Goal: Task Accomplishment & Management: Use online tool/utility

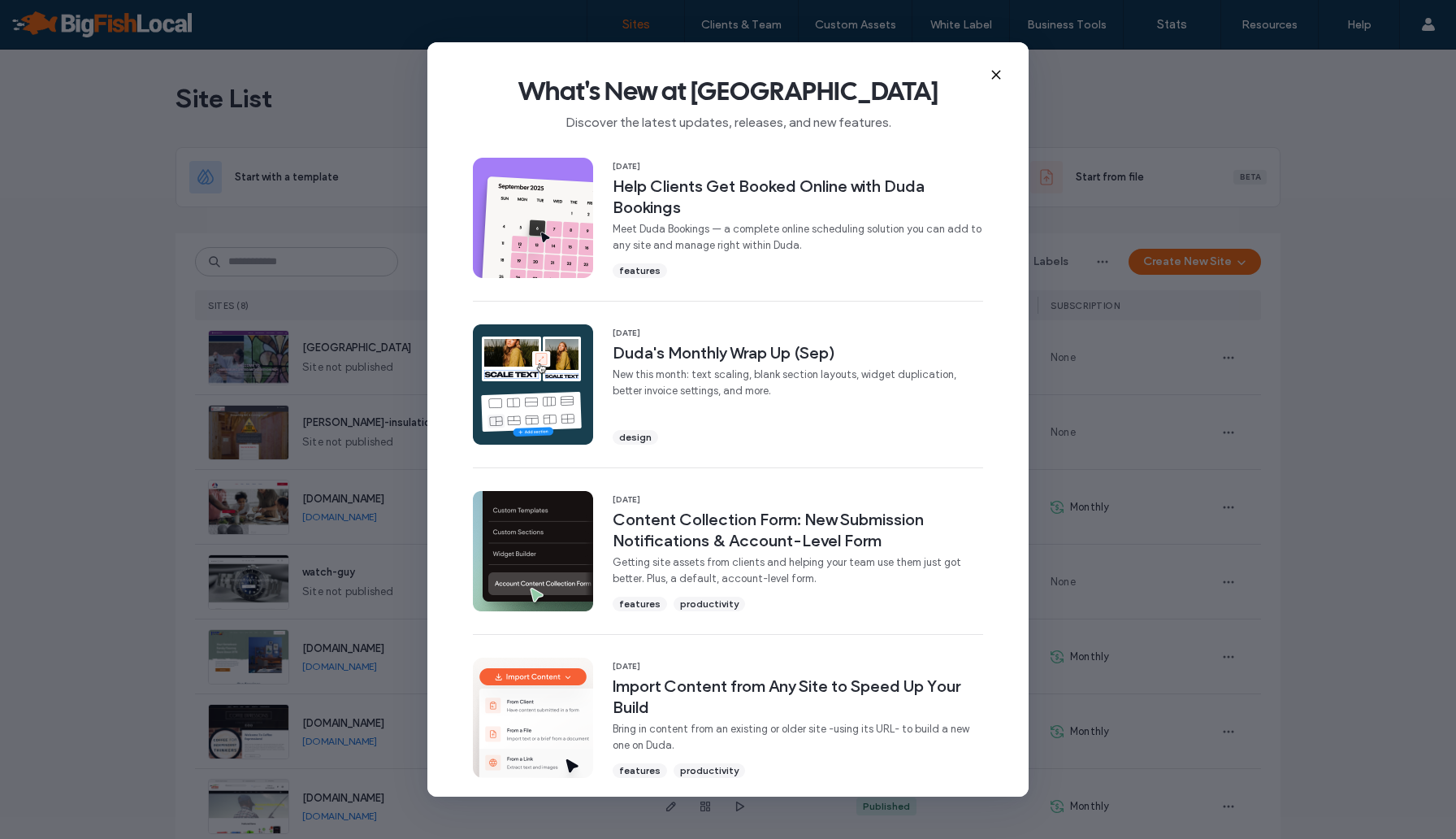
click at [993, 74] on icon at bounding box center [996, 74] width 13 height 13
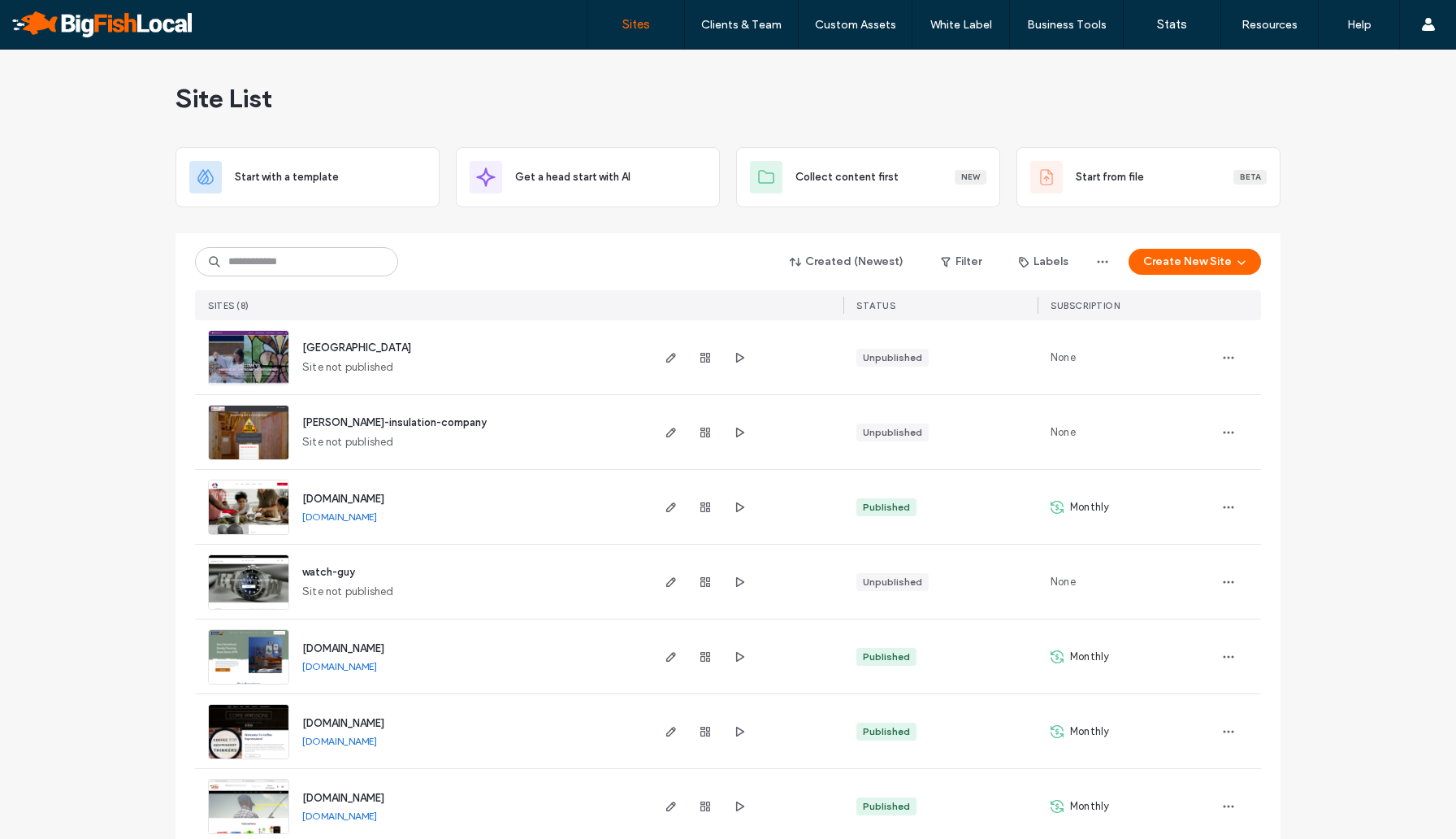
click at [475, 346] on div "harrisburg Site not published" at bounding box center [468, 357] width 359 height 74
click at [215, 362] on img at bounding box center [248, 386] width 79 height 111
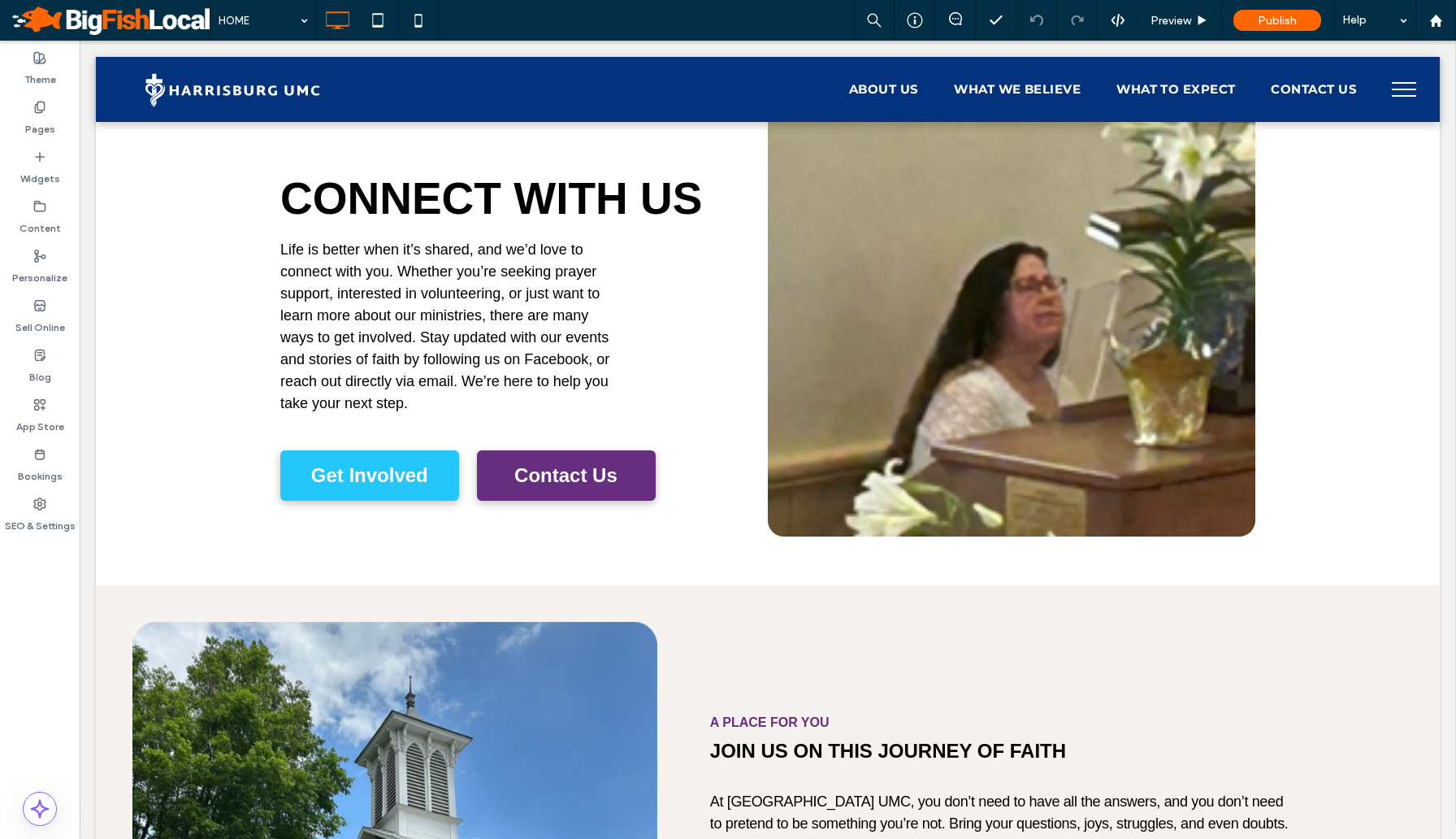
scroll to position [3748, 0]
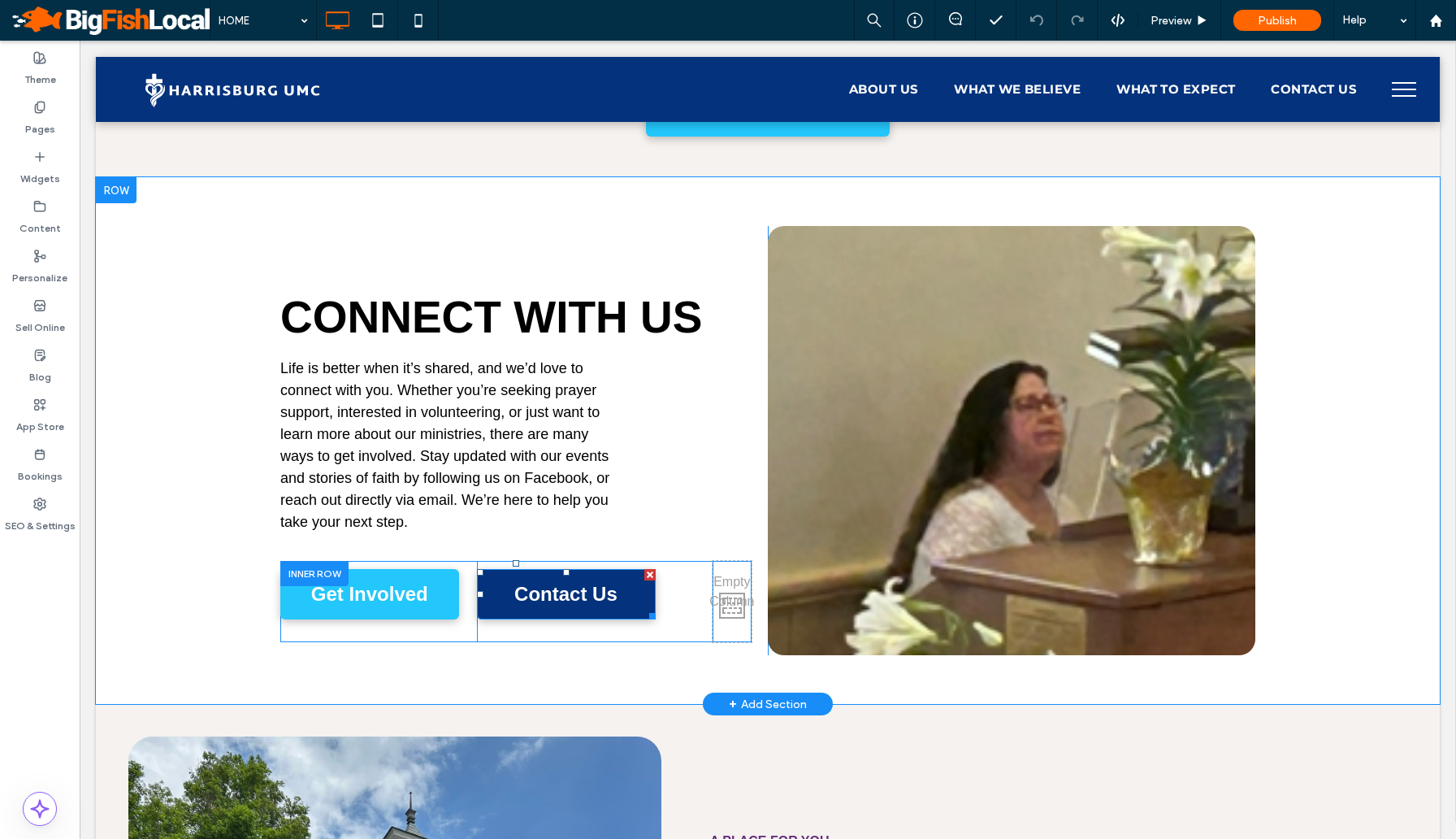
click at [570, 575] on span "Contact Us" at bounding box center [566, 594] width 114 height 39
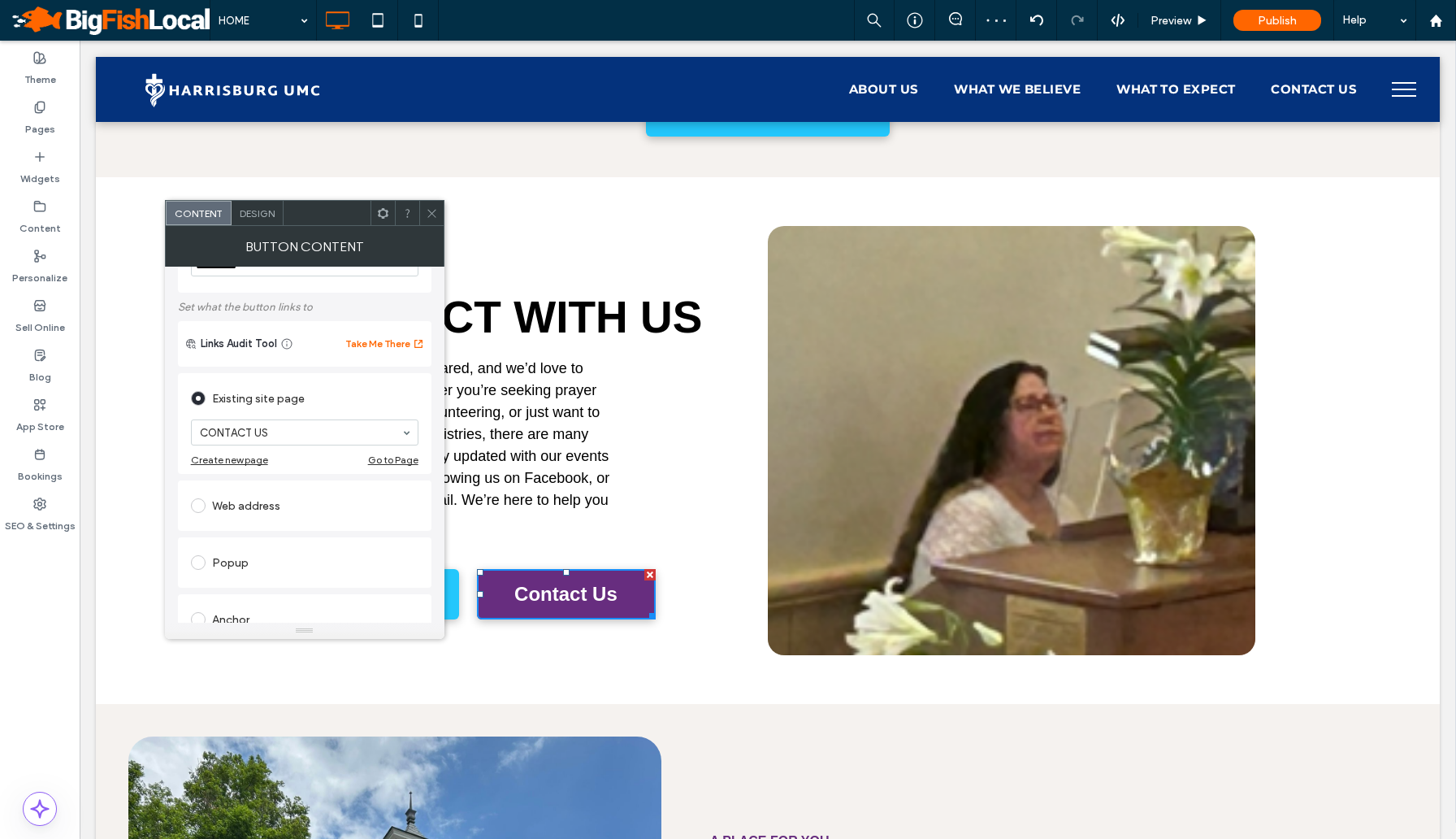
scroll to position [61, 0]
click at [430, 211] on icon at bounding box center [431, 213] width 12 height 12
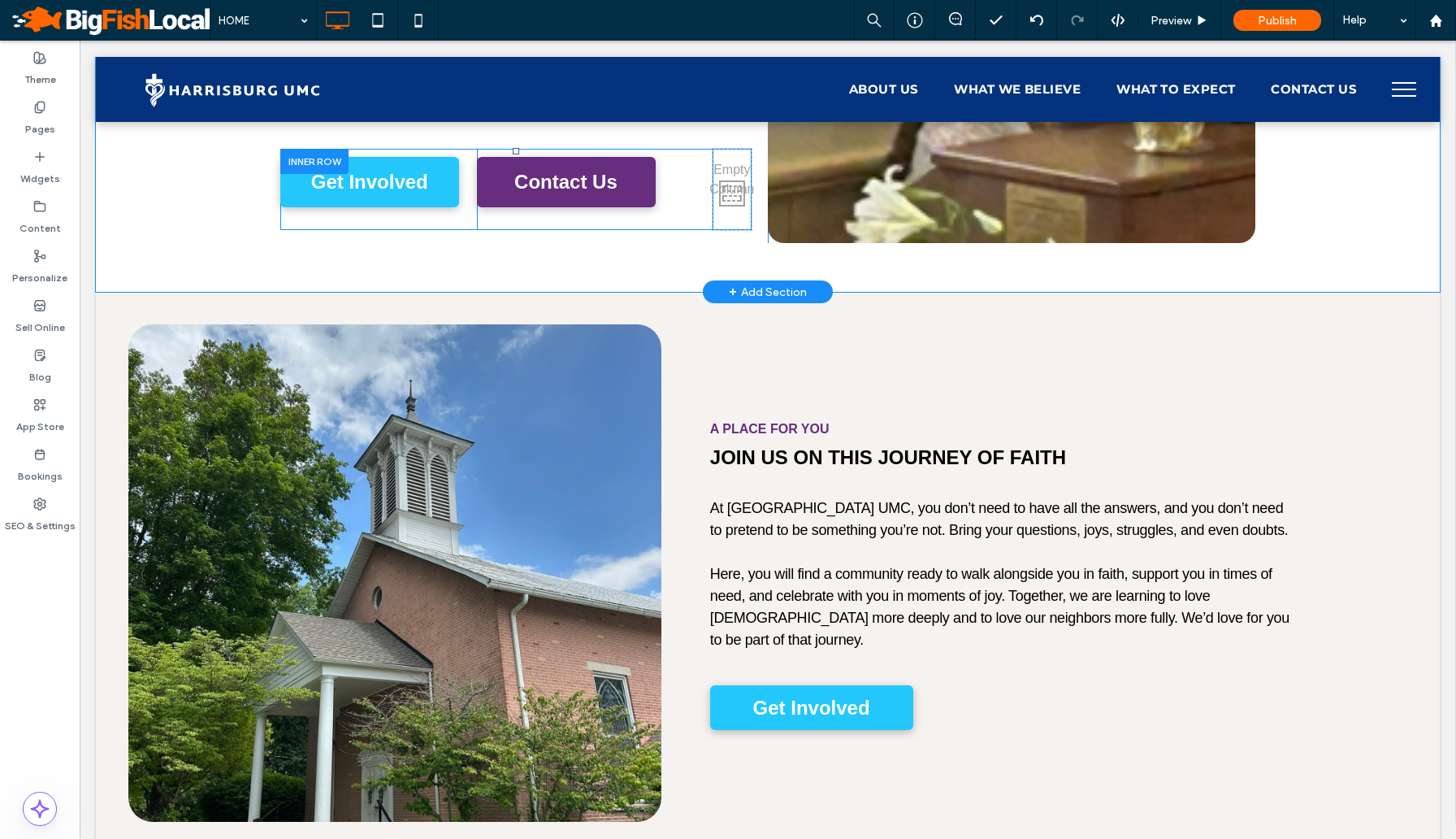
scroll to position [4161, 0]
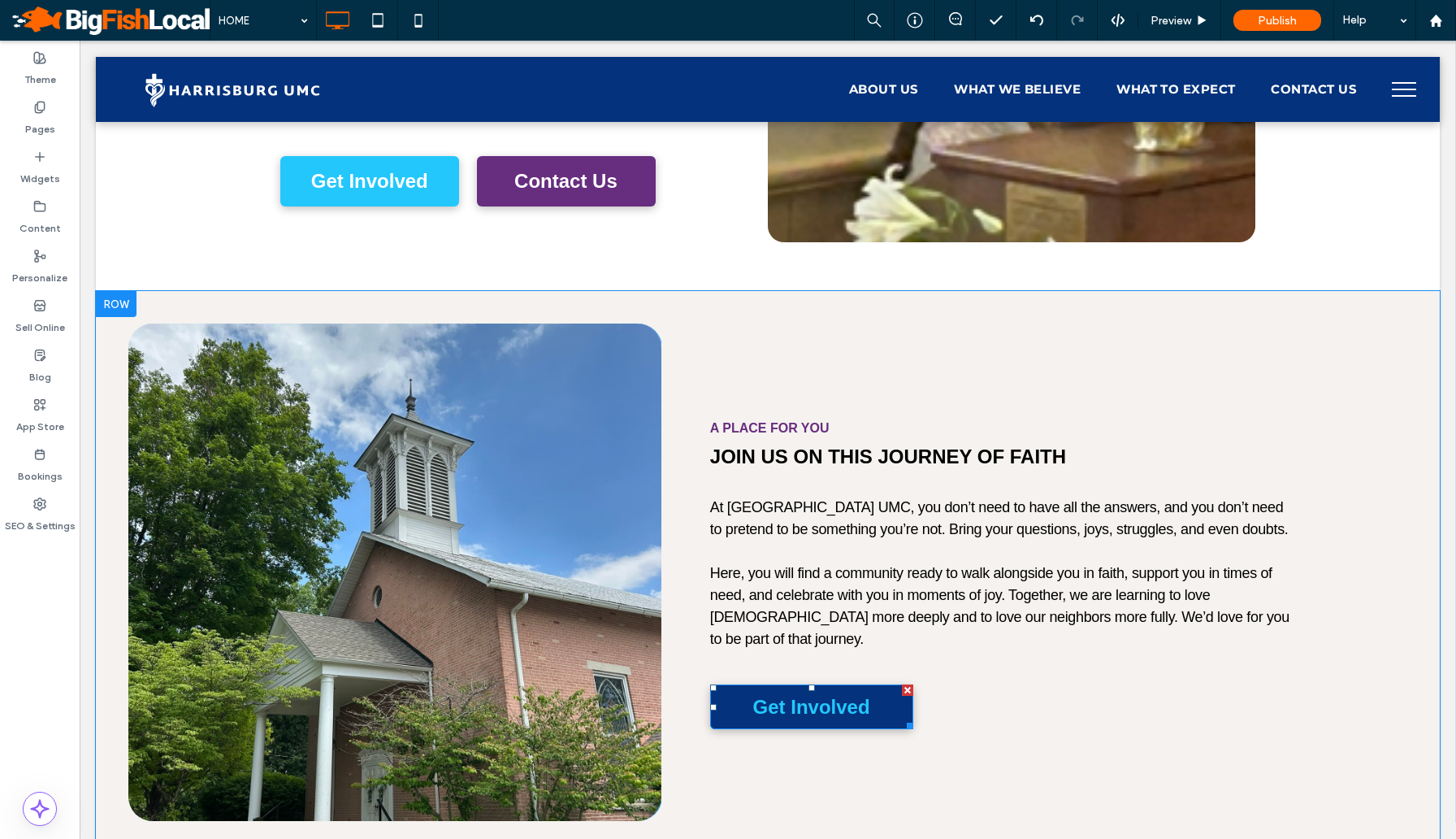
click at [850, 687] on span "Get Involved" at bounding box center [812, 707] width 129 height 39
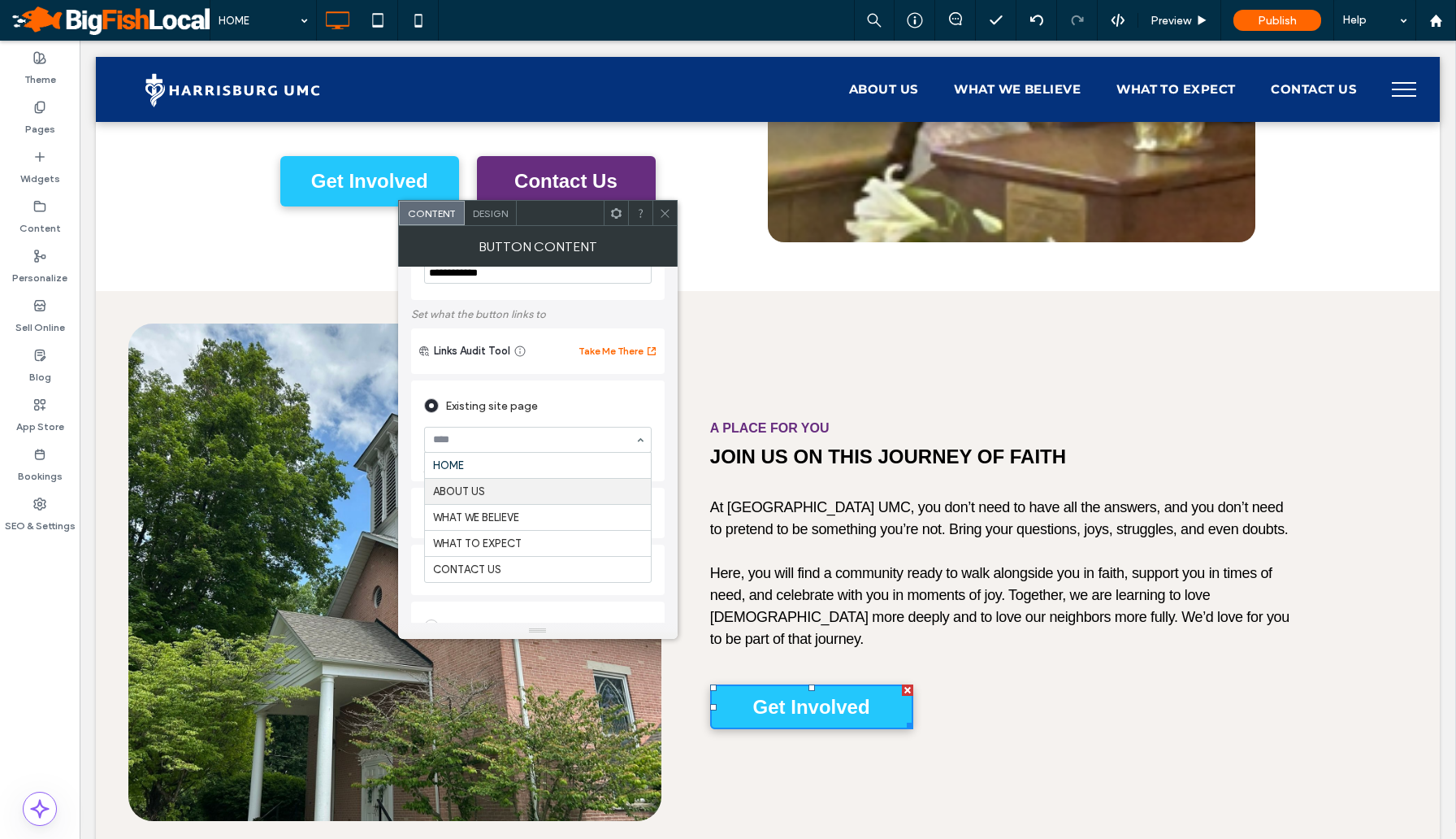
scroll to position [65, 0]
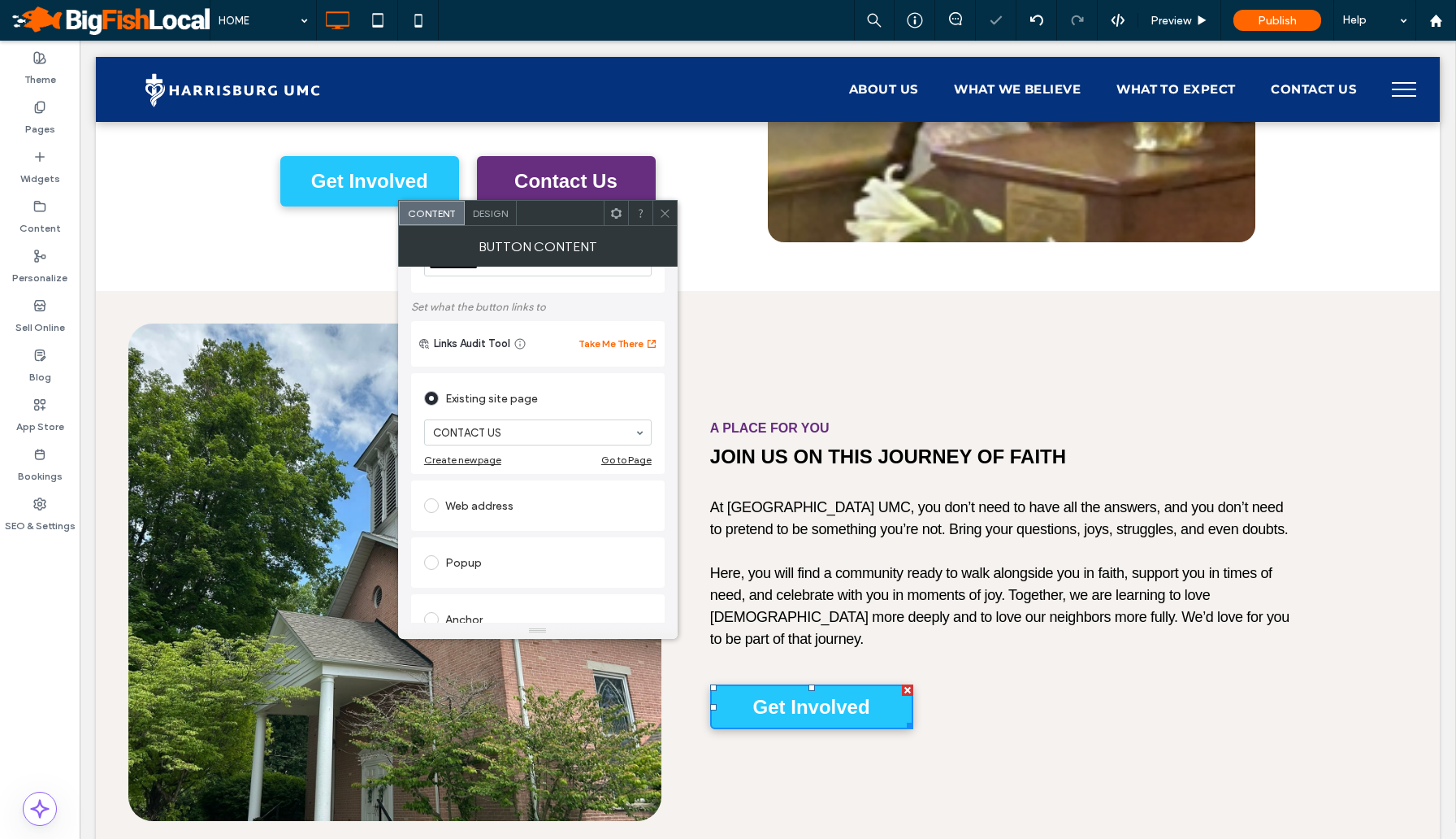
click at [782, 564] on span "﻿ Here, you will find a community ready to walk alongside you in faith, support…" at bounding box center [1000, 605] width 580 height 82
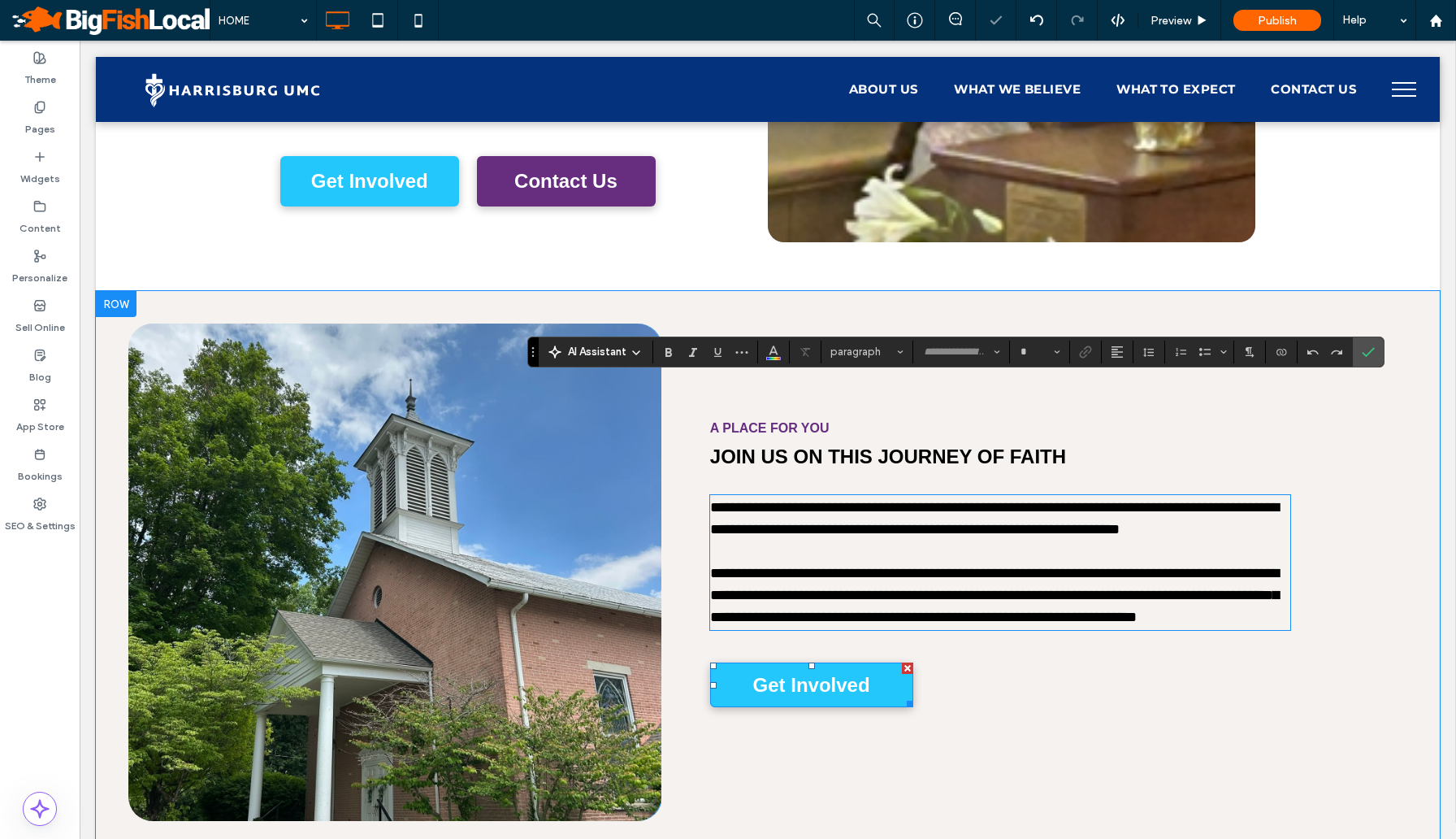
type input "*********"
type input "**"
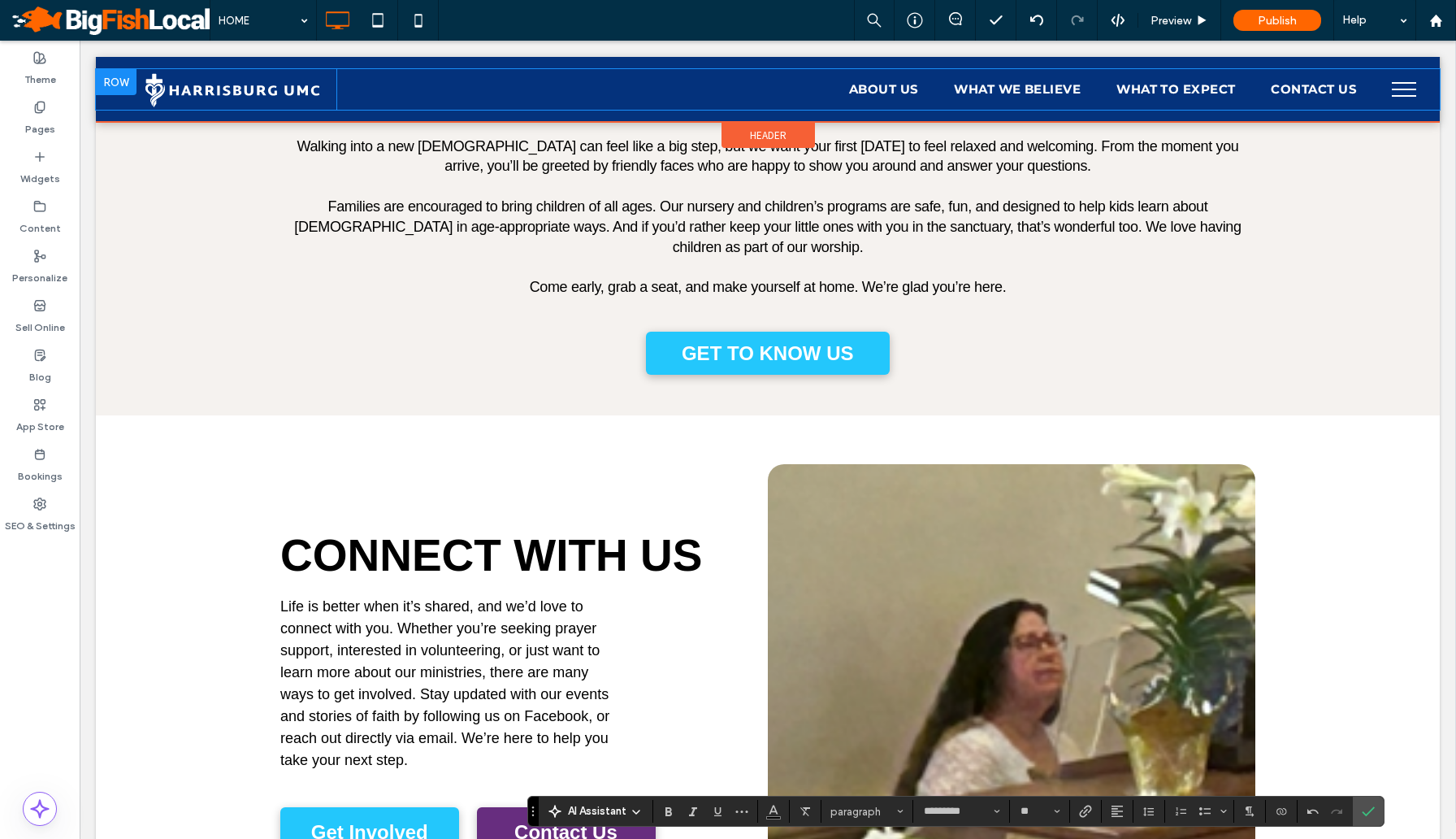
scroll to position [3508, 0]
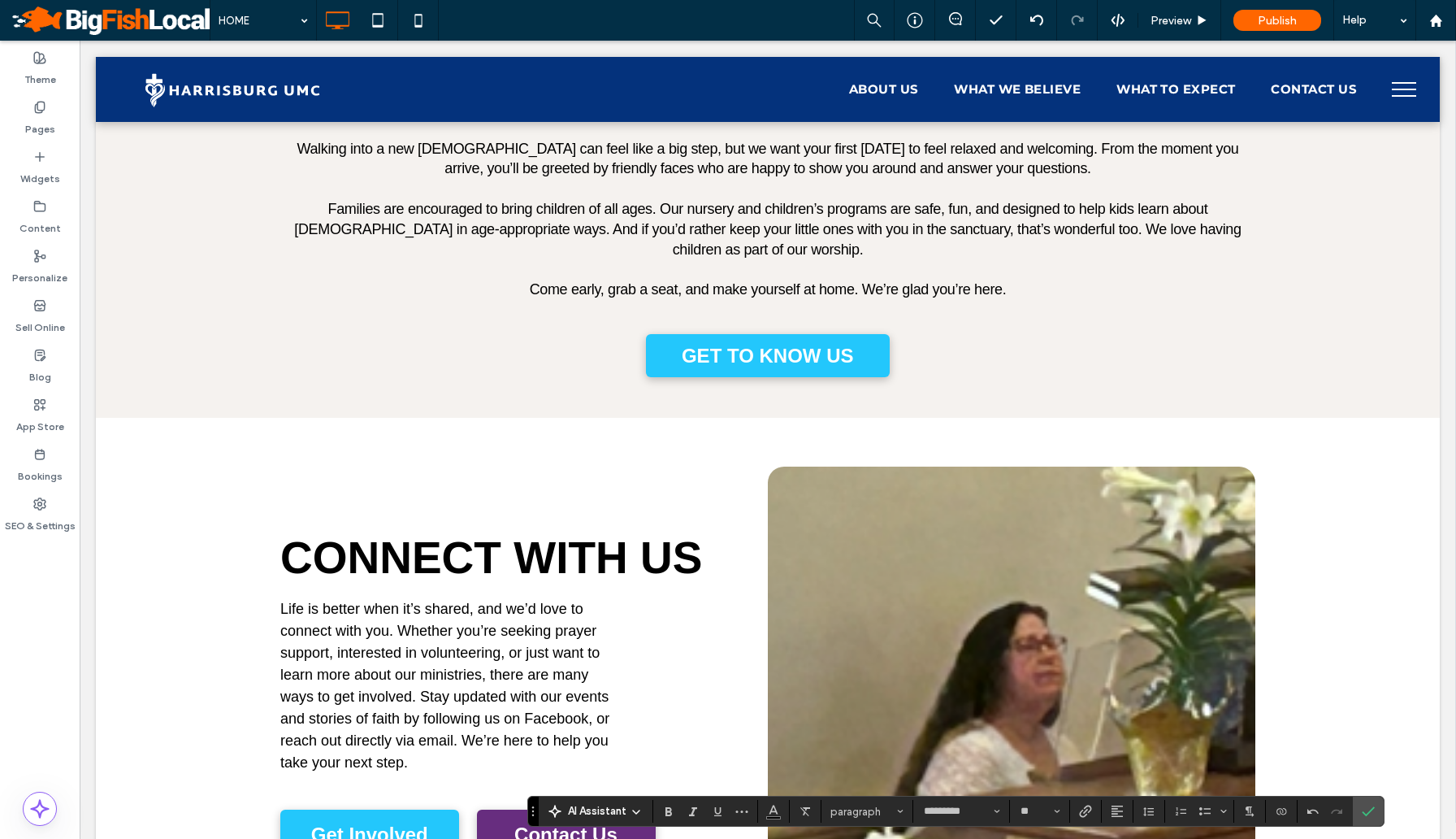
click at [1407, 85] on button "menu" at bounding box center [1404, 90] width 43 height 43
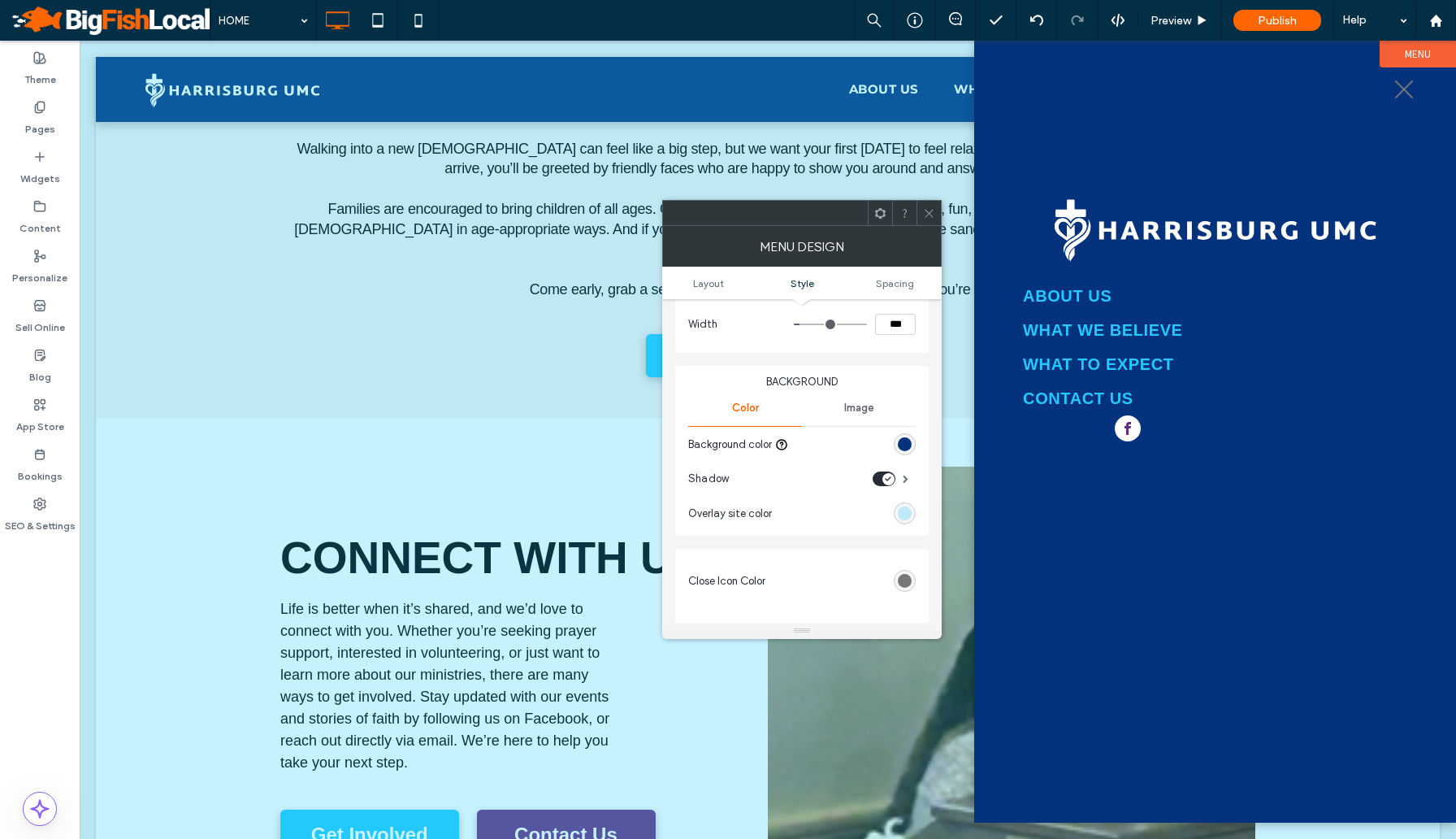
scroll to position [414, 0]
click at [46, 168] on label "Widgets" at bounding box center [40, 175] width 40 height 23
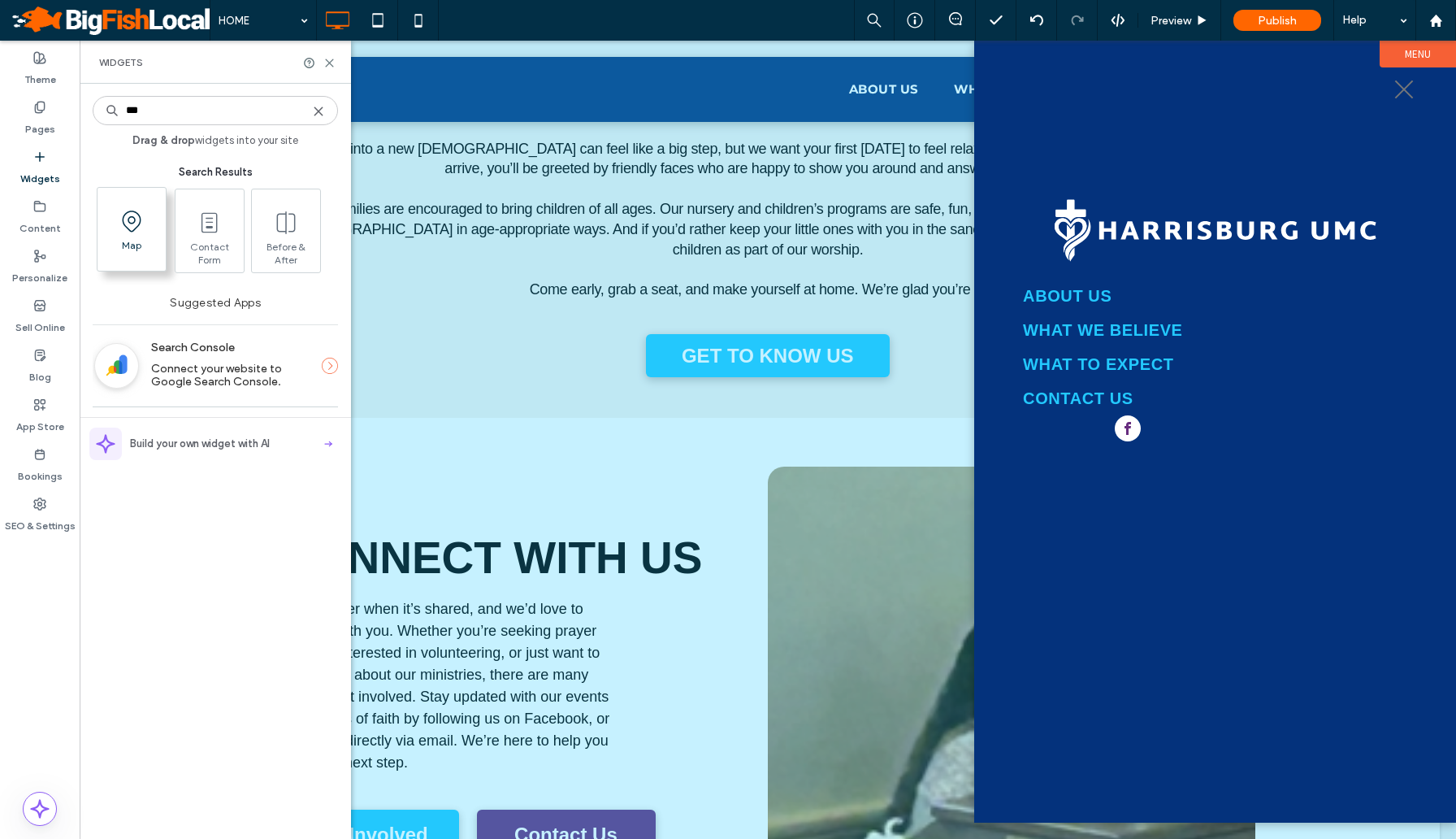
type input "***"
click at [158, 246] on span "Map" at bounding box center [131, 250] width 68 height 23
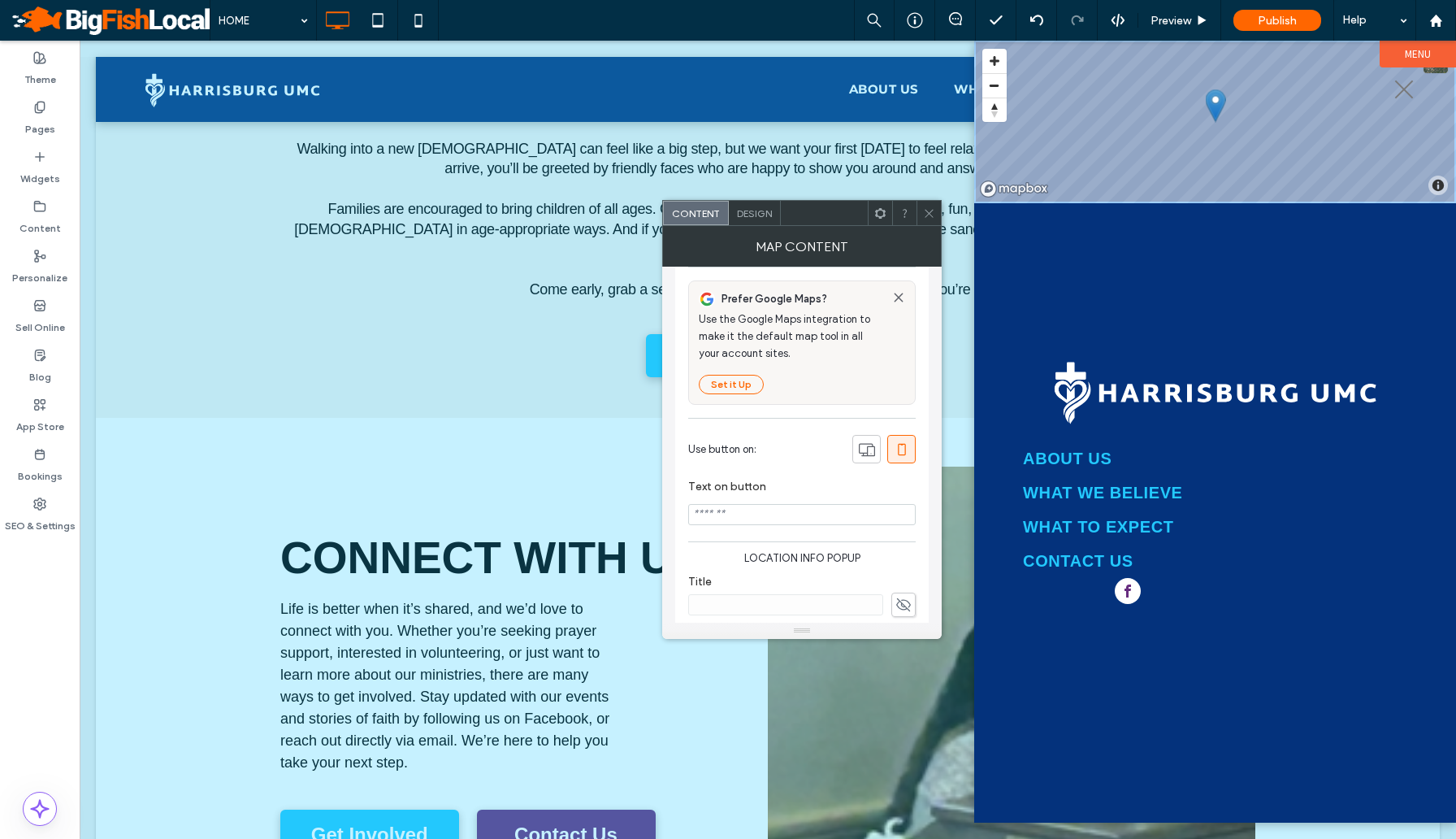
scroll to position [0, 0]
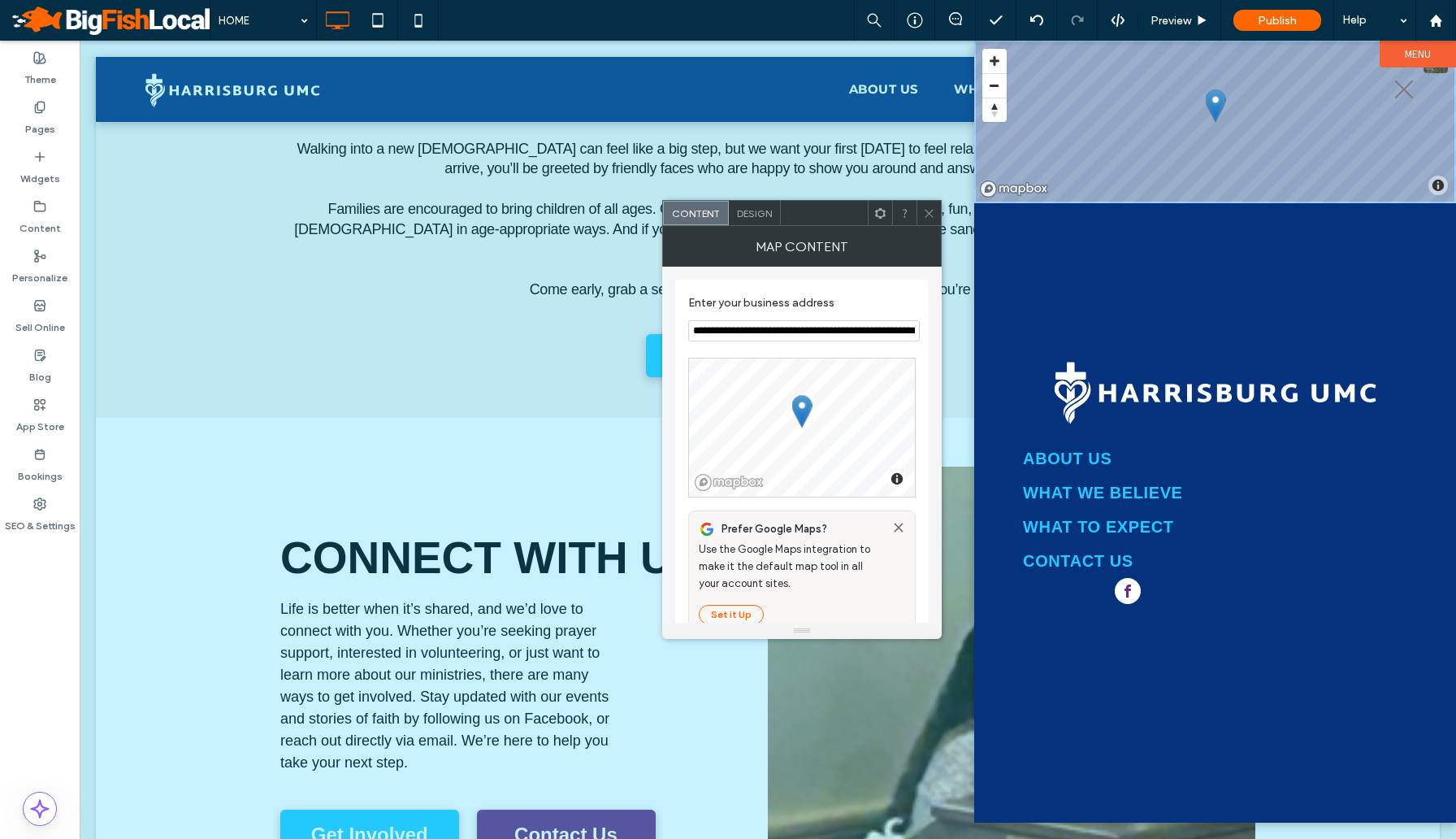
click at [1187, 650] on div "© Mapbox © OpenStreetMap Improve this map Click To Paste Row ABOUT US WHAT WE B…" at bounding box center [1215, 431] width 482 height 782
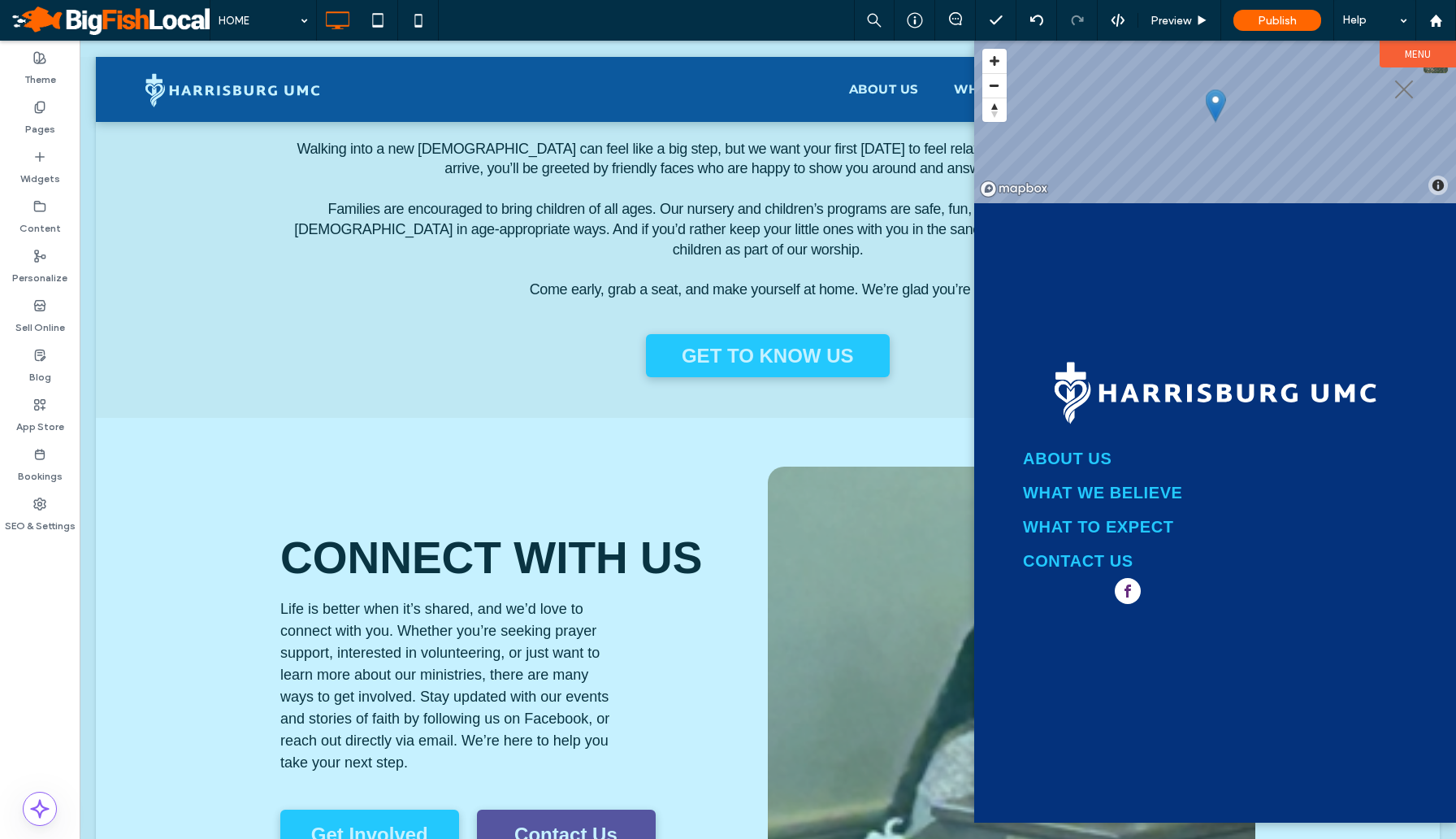
click at [1050, 245] on div "© Mapbox © OpenStreetMap Improve this map Click To Paste Row ABOUT US WHAT WE B…" at bounding box center [1215, 431] width 482 height 782
click at [1284, 292] on div "© Mapbox © OpenStreetMap Improve this map Click To Paste Row ABOUT US WHAT WE B…" at bounding box center [1215, 431] width 482 height 782
click at [1203, 370] on img at bounding box center [1215, 391] width 384 height 75
click at [1409, 95] on span "menu" at bounding box center [1404, 90] width 19 height 19
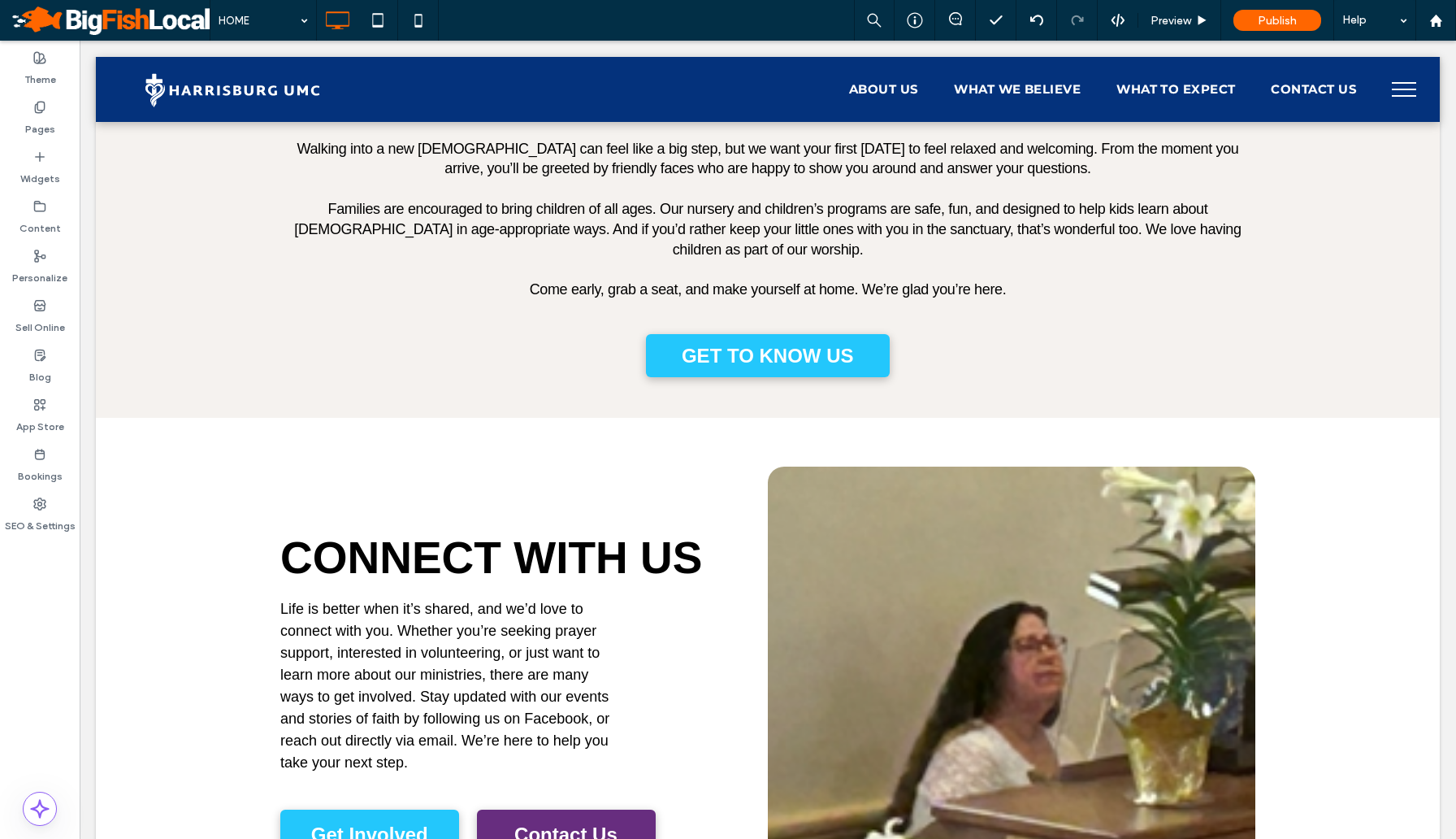
click at [1411, 90] on span "menu" at bounding box center [1404, 90] width 25 height 2
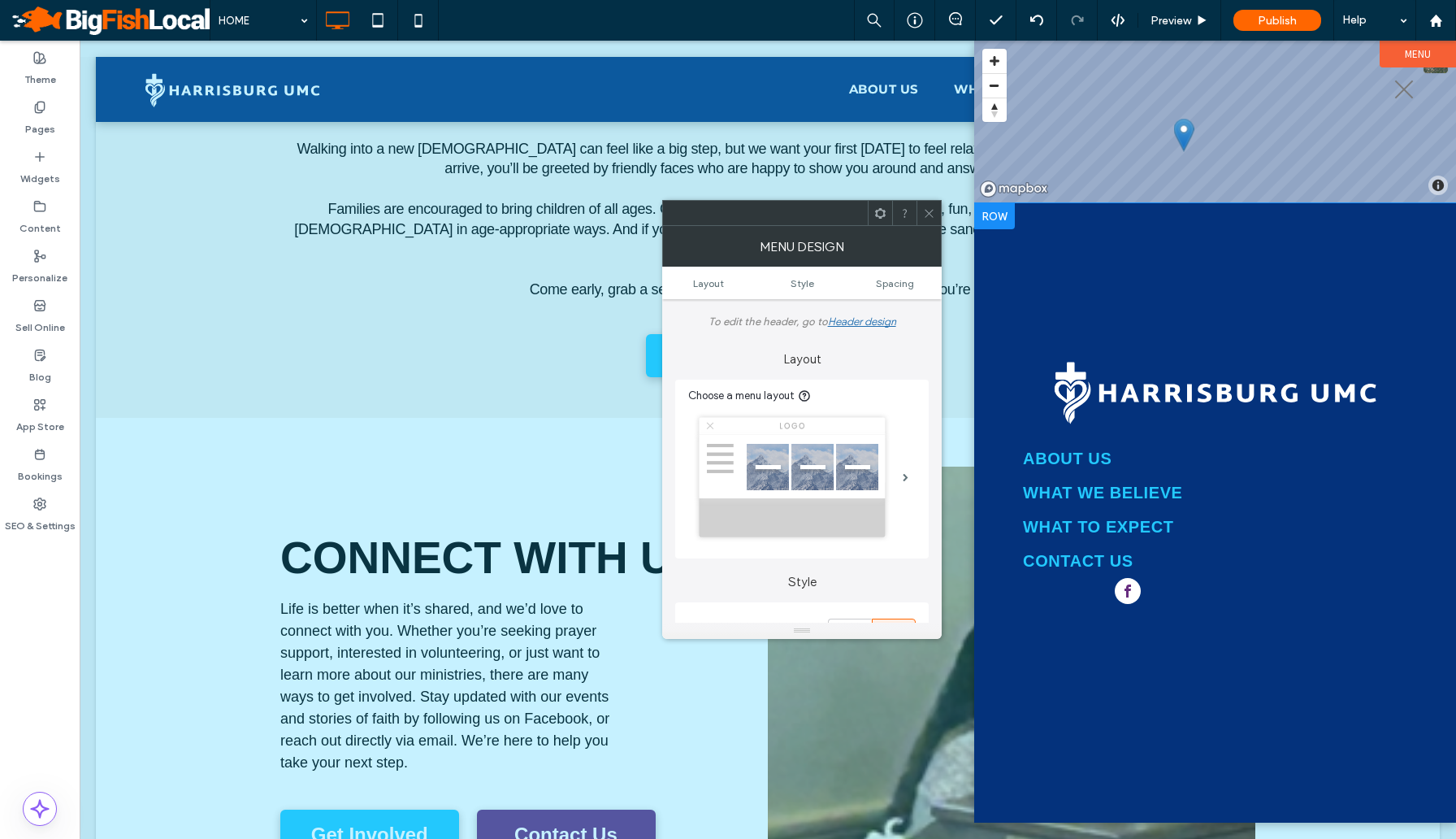
drag, startPoint x: 997, startPoint y: 46, endPoint x: 1015, endPoint y: 345, distance: 299.5
click at [1012, 353] on div "© Mapbox © OpenStreetMap Improve this map Click To Paste Row ABOUT US WHAT WE B…" at bounding box center [1215, 431] width 482 height 782
click at [1407, 104] on button "menu" at bounding box center [1404, 90] width 43 height 43
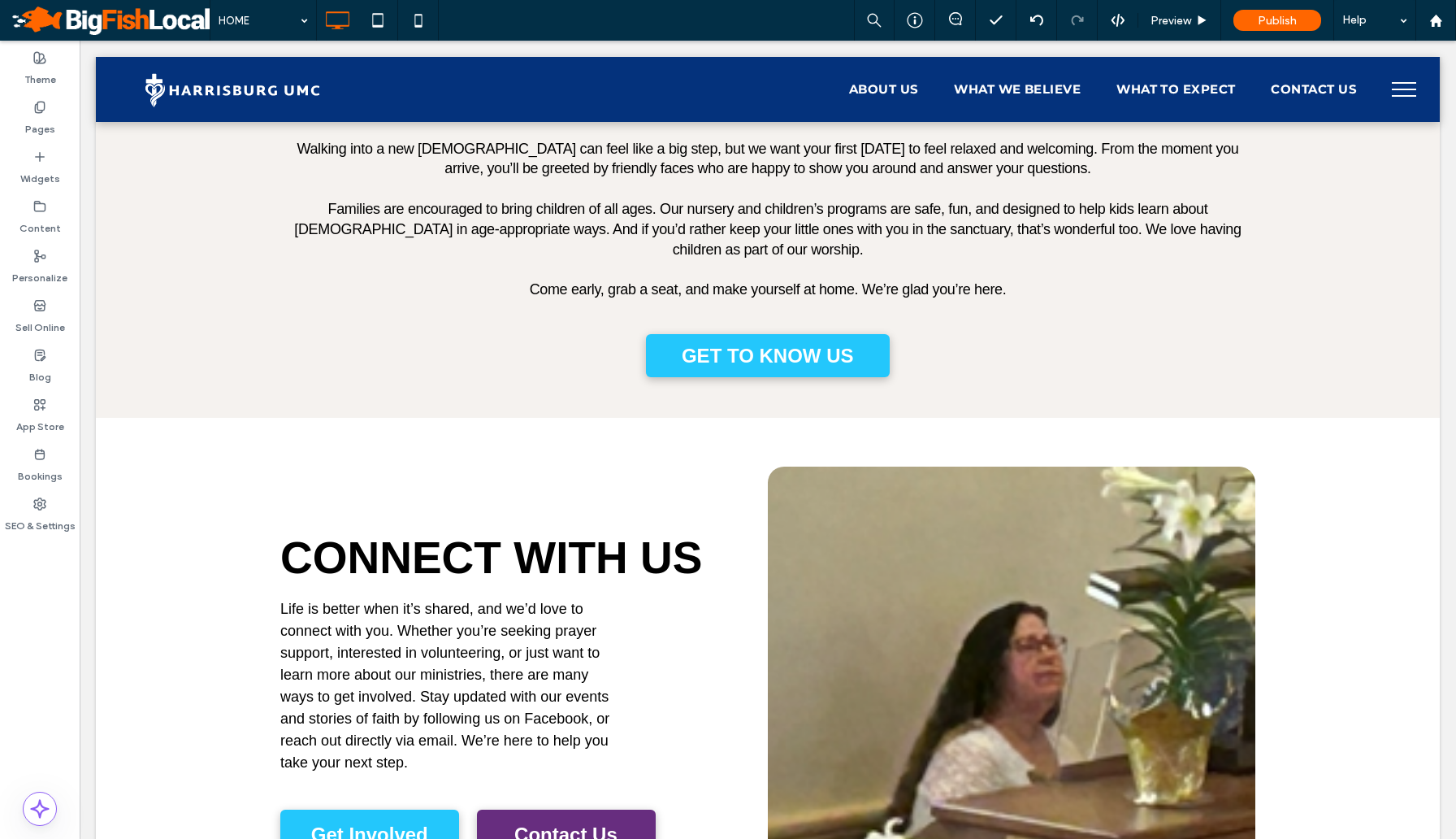
click at [1407, 104] on button "menu" at bounding box center [1404, 90] width 43 height 43
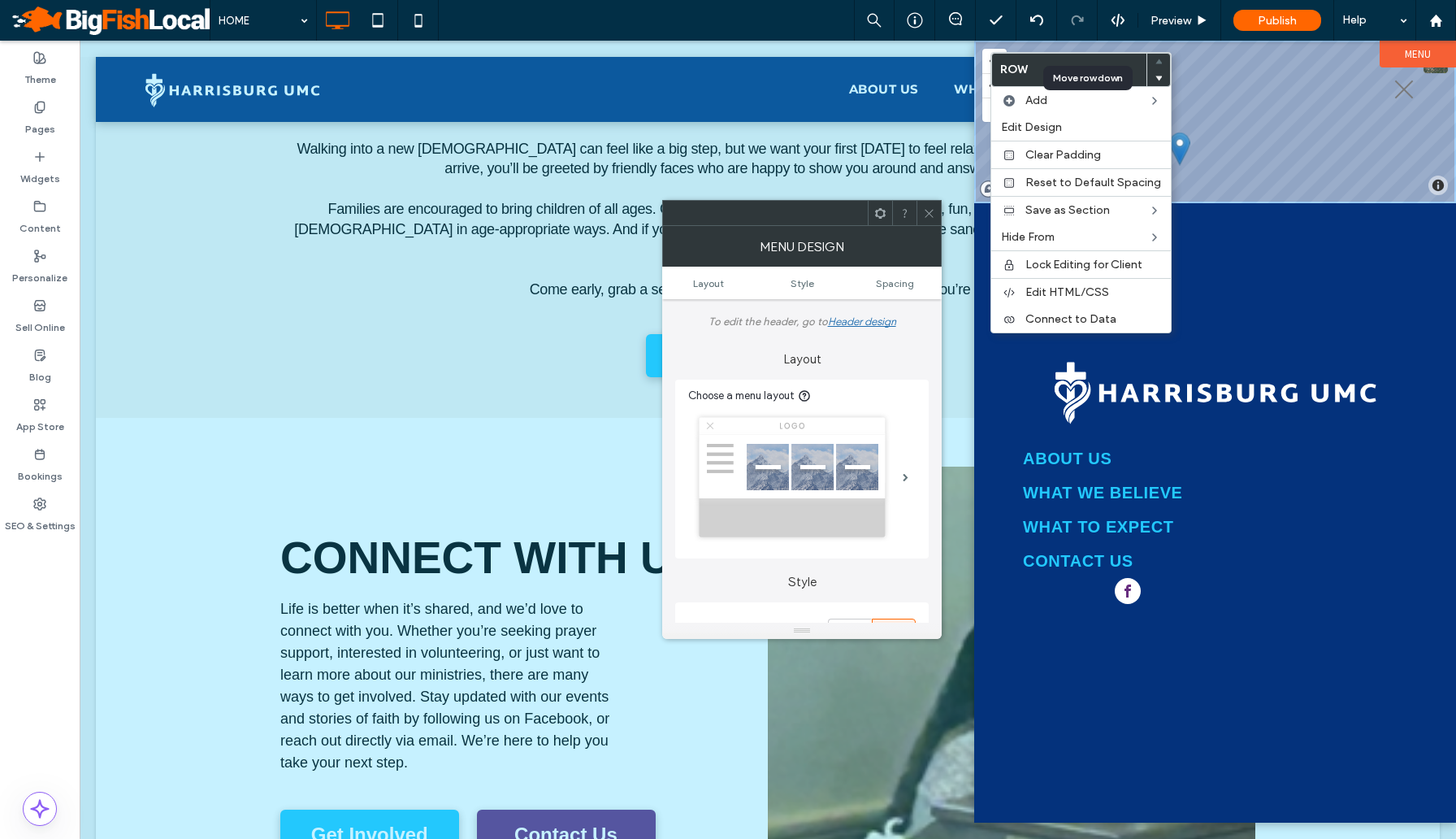
click at [1155, 78] on use at bounding box center [1158, 78] width 8 height 5
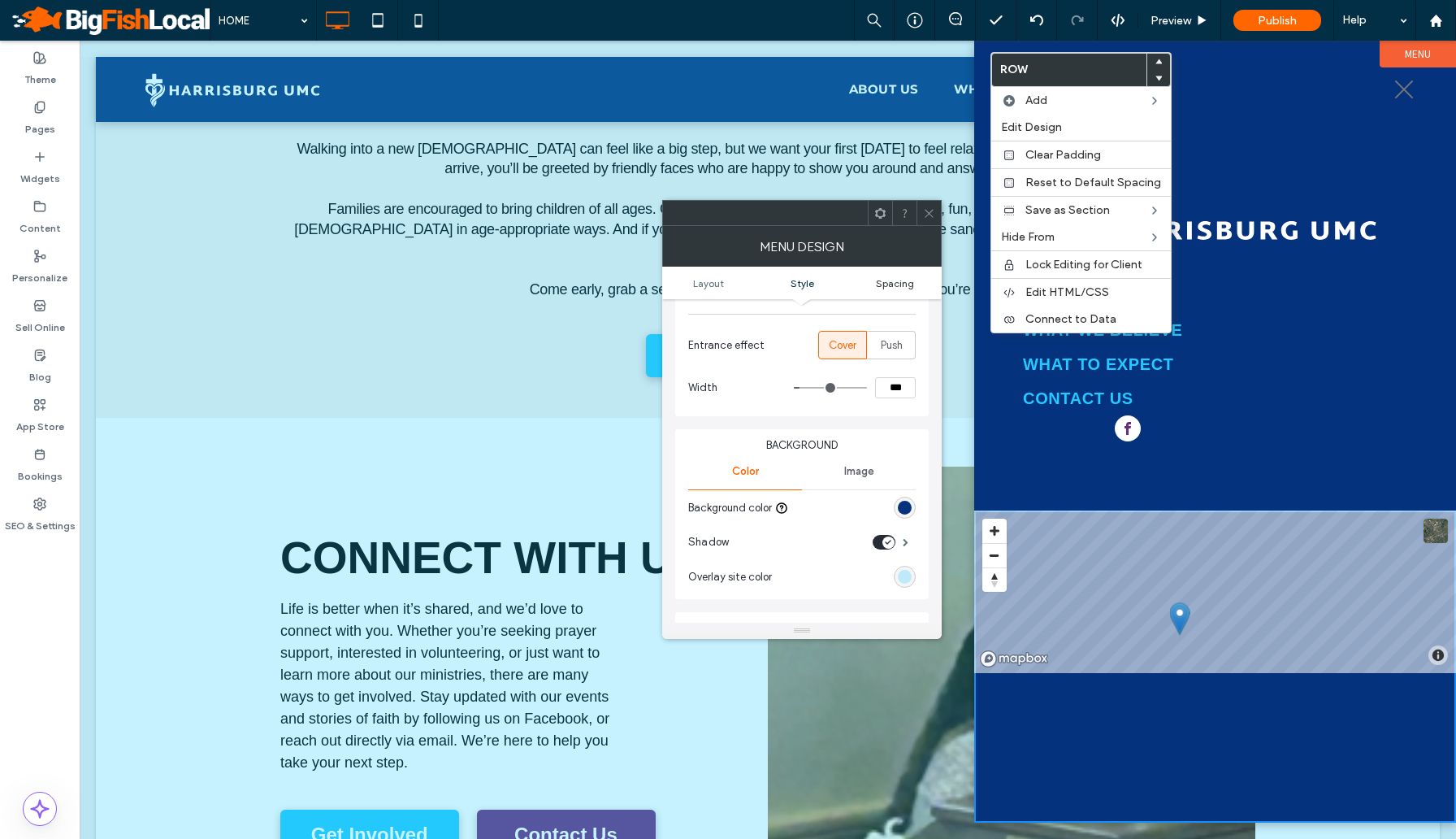
click at [907, 287] on span "Spacing" at bounding box center [894, 283] width 38 height 12
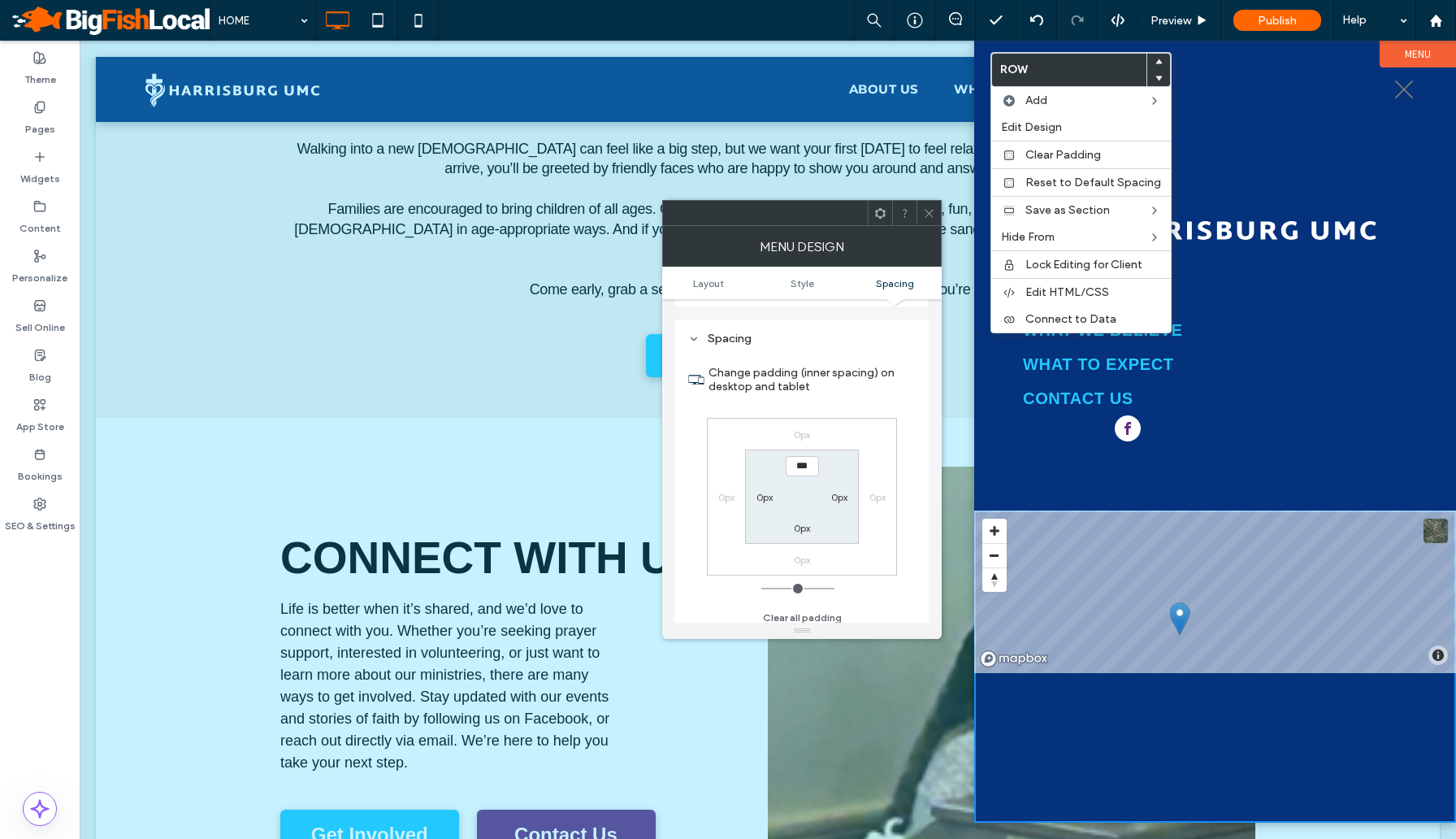
scroll to position [827, 0]
click at [760, 489] on label "0px" at bounding box center [764, 488] width 16 height 12
type input "**"
type input "****"
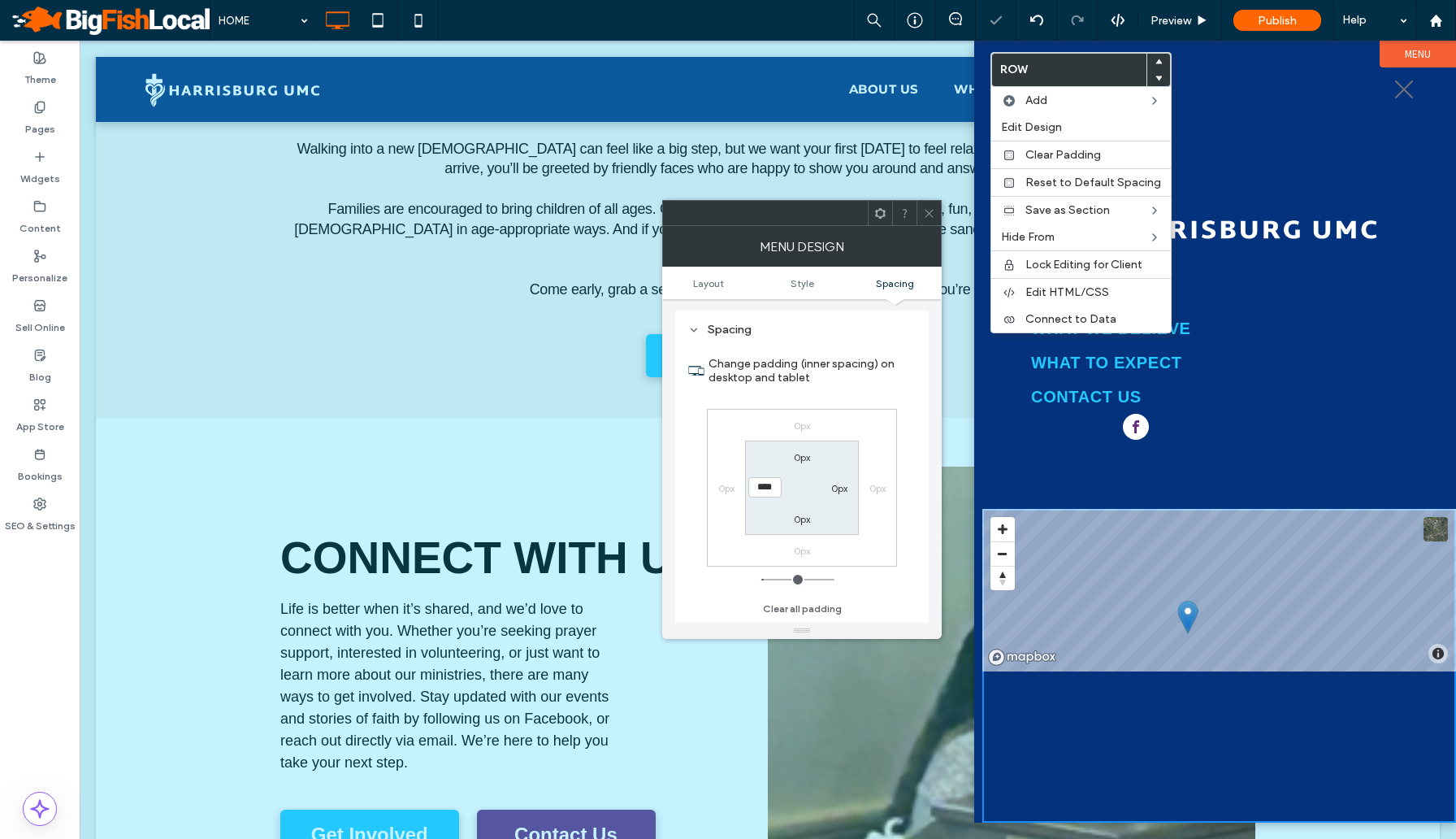
click at [841, 491] on label "0px" at bounding box center [839, 488] width 16 height 12
type input "*"
type input "**"
type input "****"
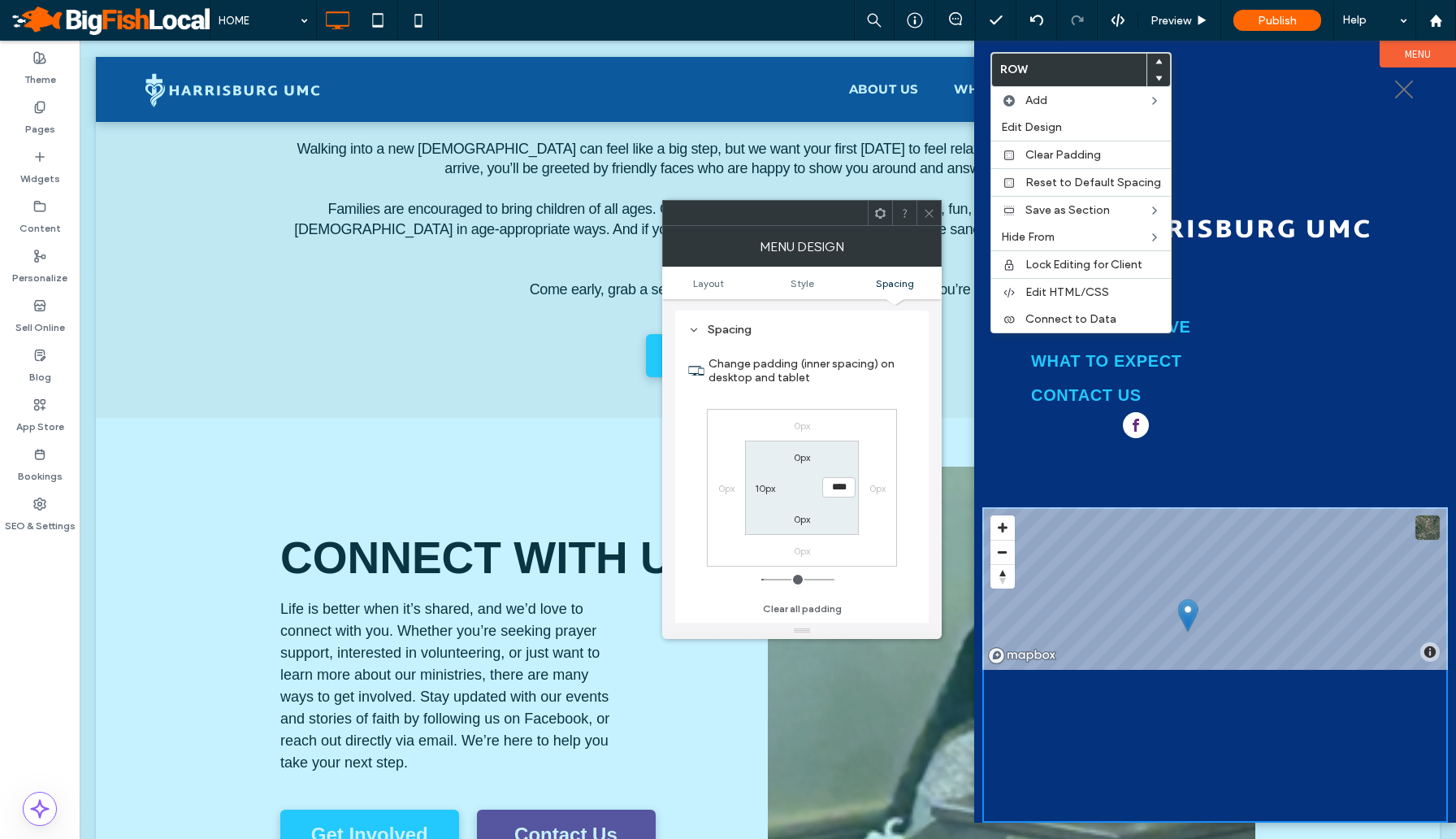
click at [1392, 85] on button "menu" at bounding box center [1404, 90] width 43 height 43
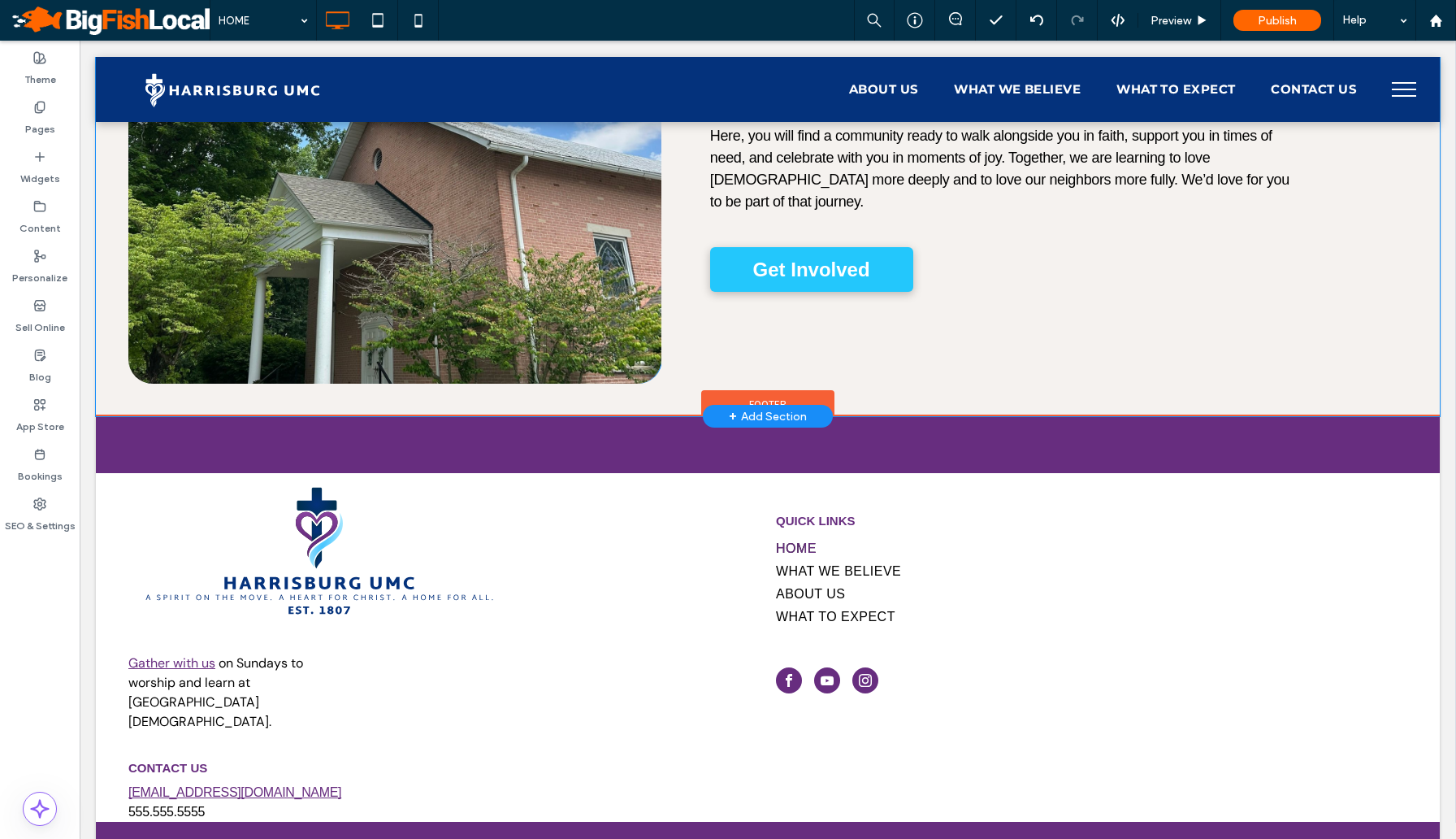
scroll to position [4605, 0]
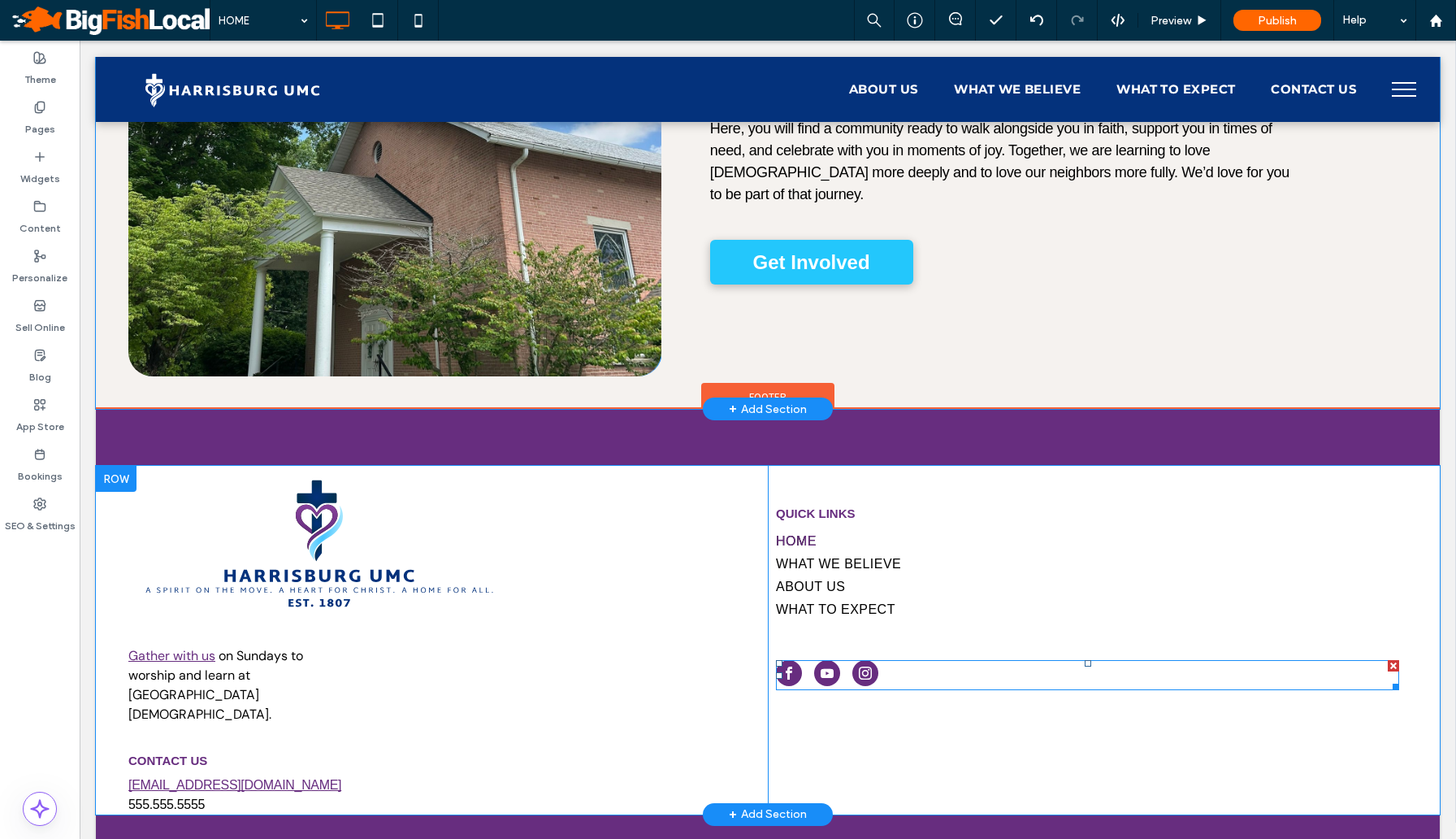
click at [830, 660] on span "youtube" at bounding box center [827, 673] width 26 height 26
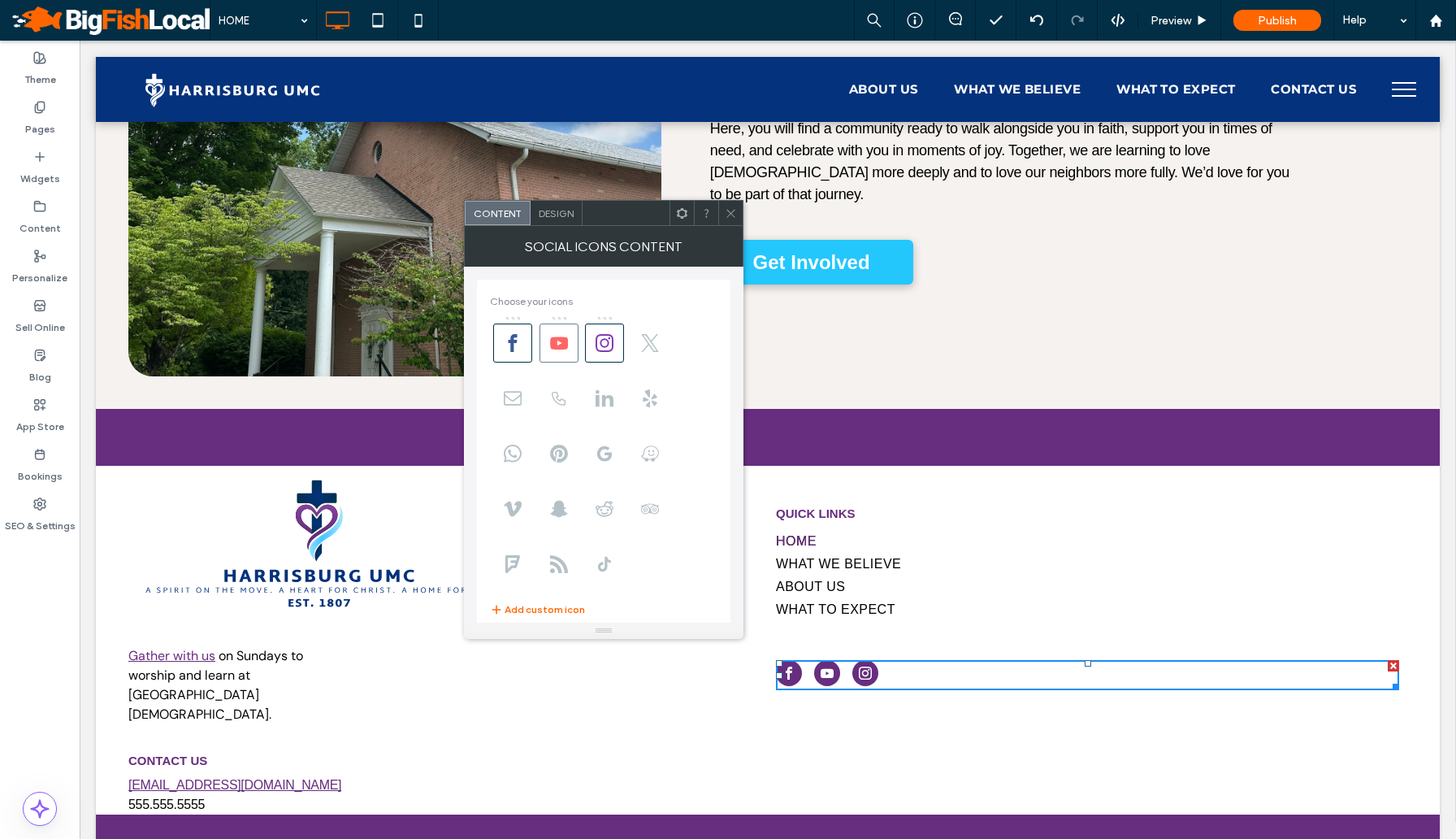
click at [563, 340] on use at bounding box center [558, 343] width 18 height 12
click at [609, 341] on icon at bounding box center [604, 343] width 18 height 18
click at [731, 217] on icon at bounding box center [731, 213] width 12 height 12
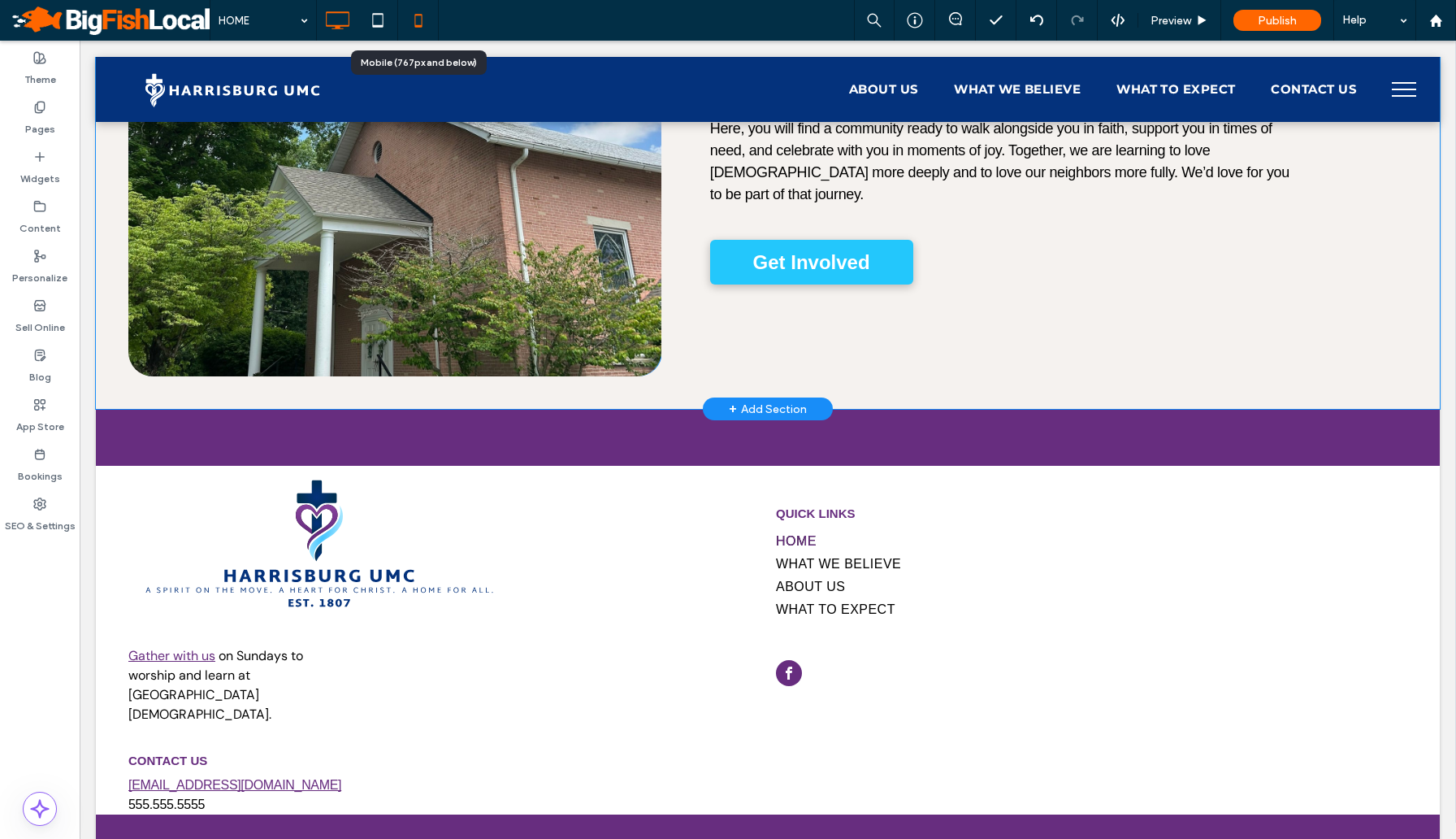
click at [425, 11] on icon at bounding box center [419, 20] width 32 height 32
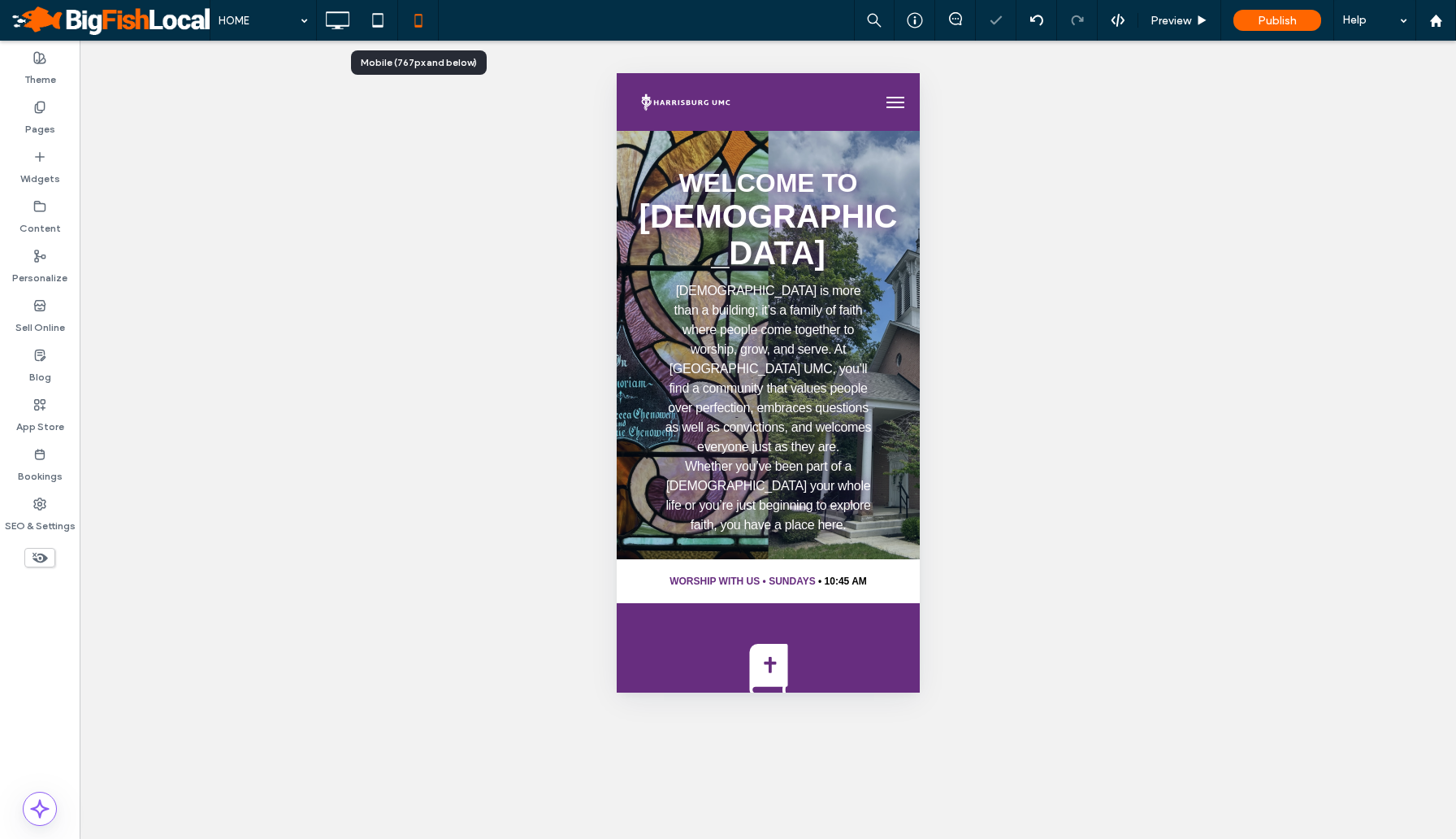
scroll to position [0, 0]
click at [899, 101] on span "menu" at bounding box center [894, 102] width 18 height 2
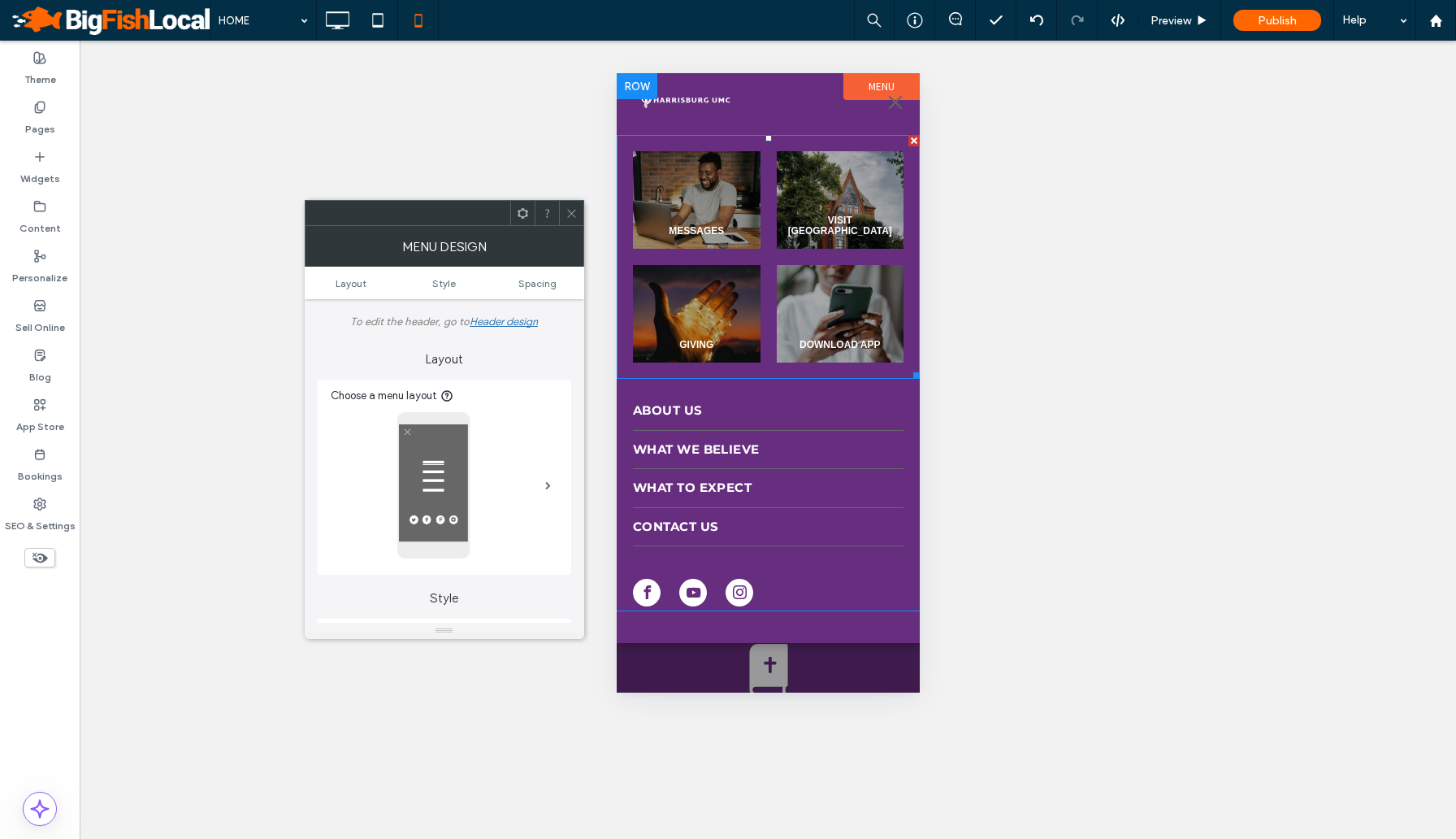
click at [910, 142] on div at bounding box center [913, 140] width 11 height 11
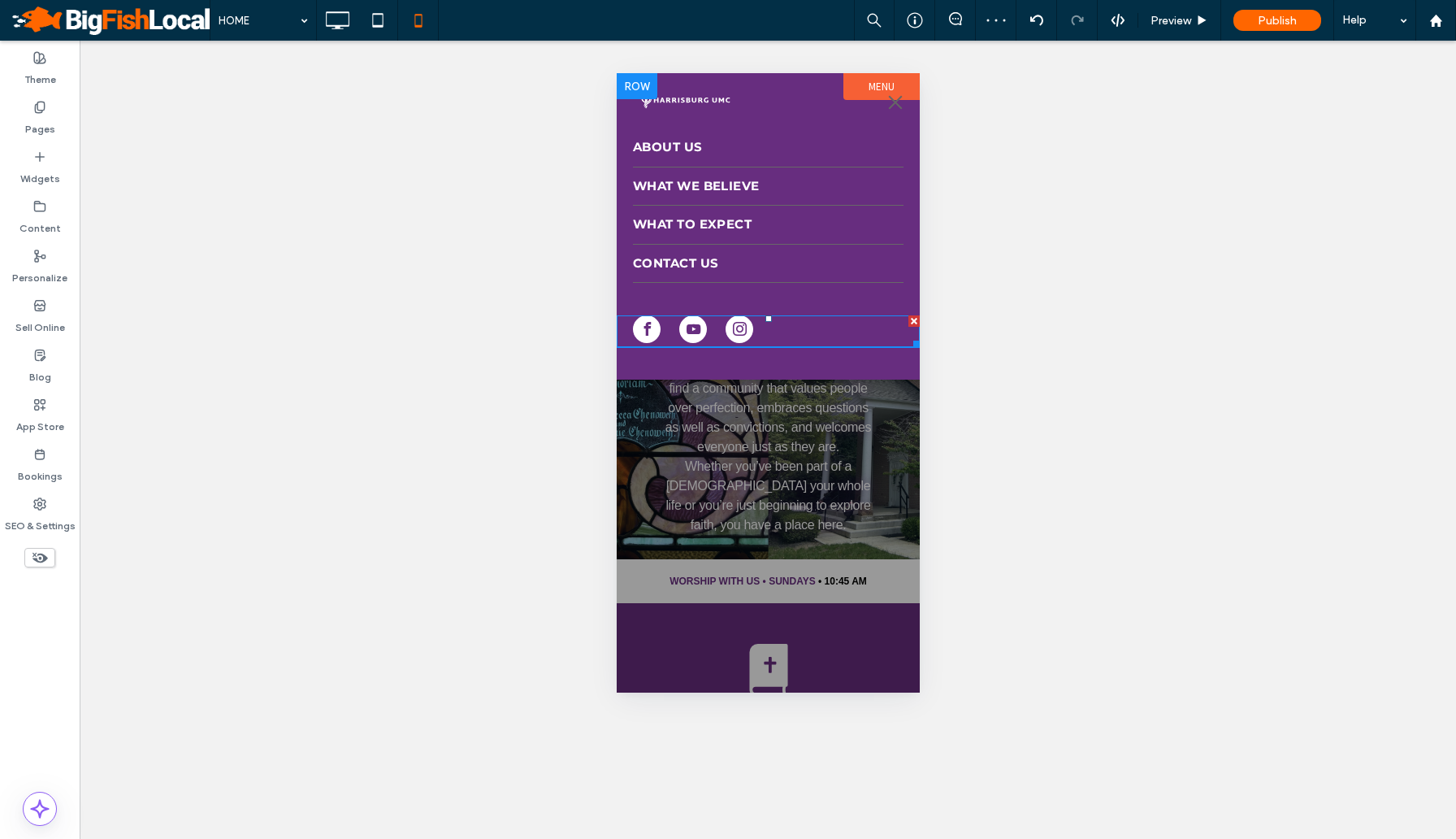
click at [802, 325] on div at bounding box center [767, 331] width 303 height 32
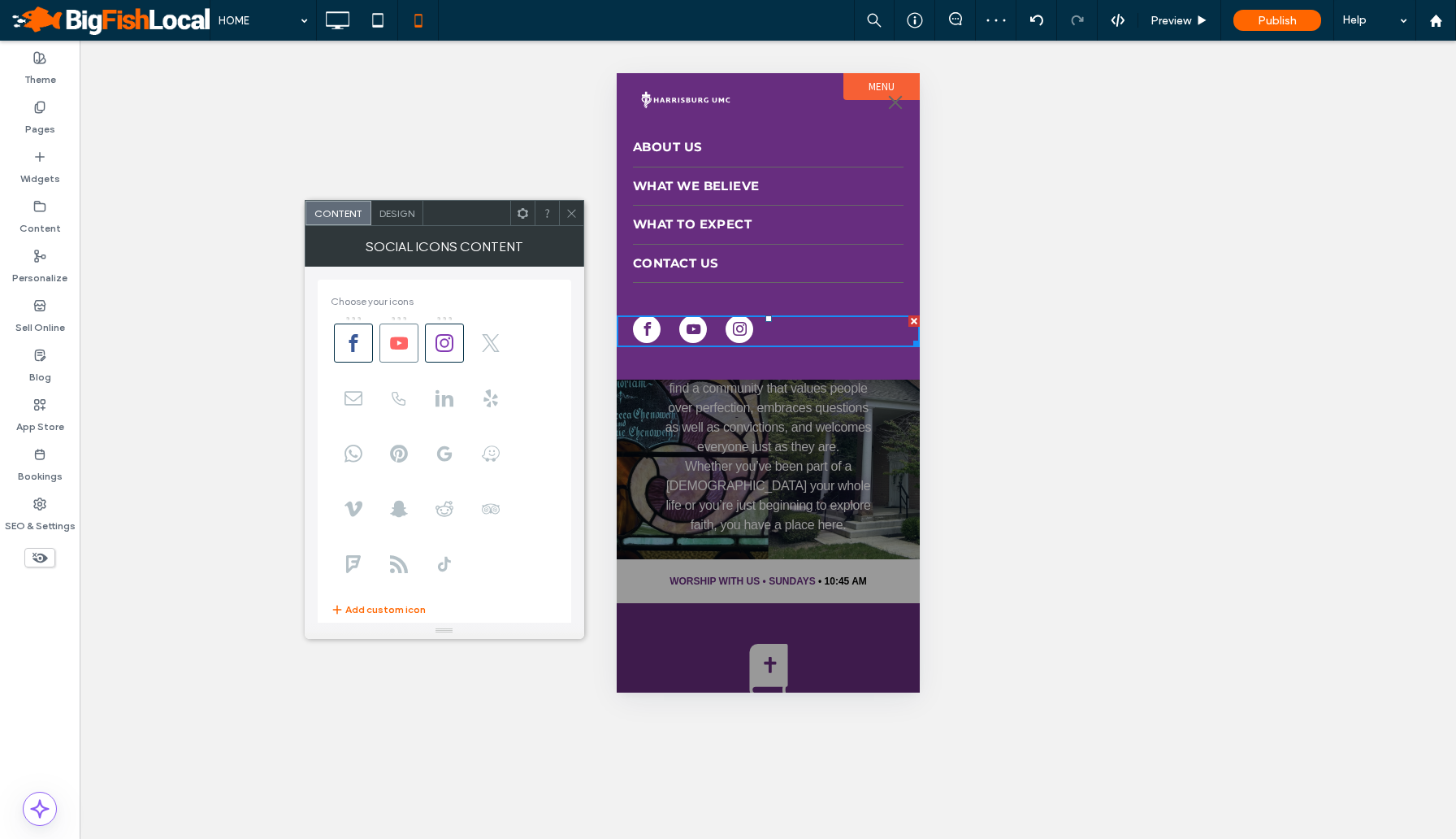
click at [416, 344] on span at bounding box center [399, 343] width 39 height 39
click at [440, 343] on icon at bounding box center [444, 343] width 18 height 18
click at [1153, 283] on div "Unhide? Yes Unhide? Yes" at bounding box center [767, 440] width 1377 height 798
click at [548, 133] on div "Unhide? Yes Unhide? Yes" at bounding box center [767, 440] width 1377 height 798
click at [394, 24] on div at bounding box center [377, 20] width 40 height 32
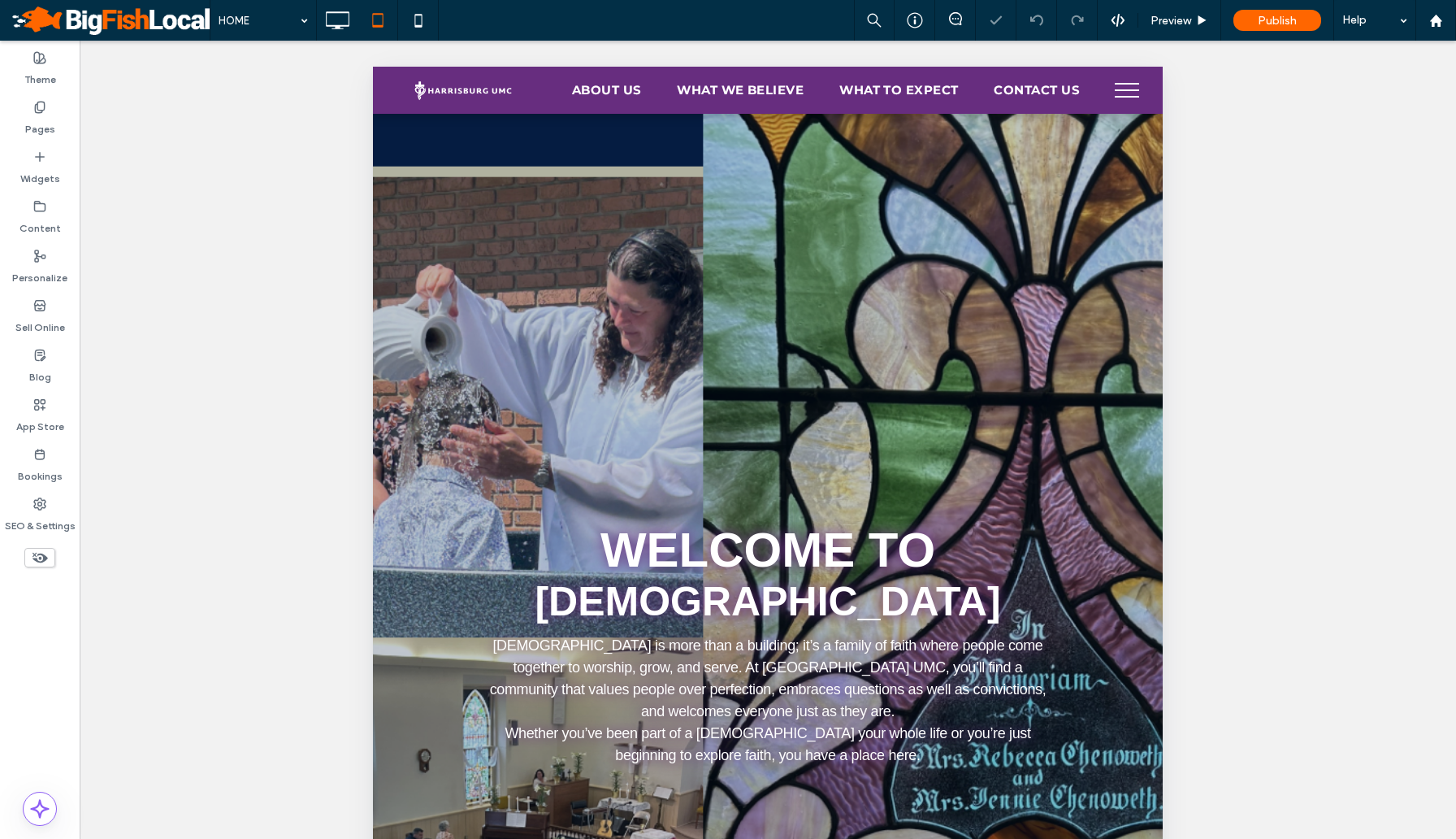
click at [1111, 101] on button "menu" at bounding box center [1127, 90] width 43 height 43
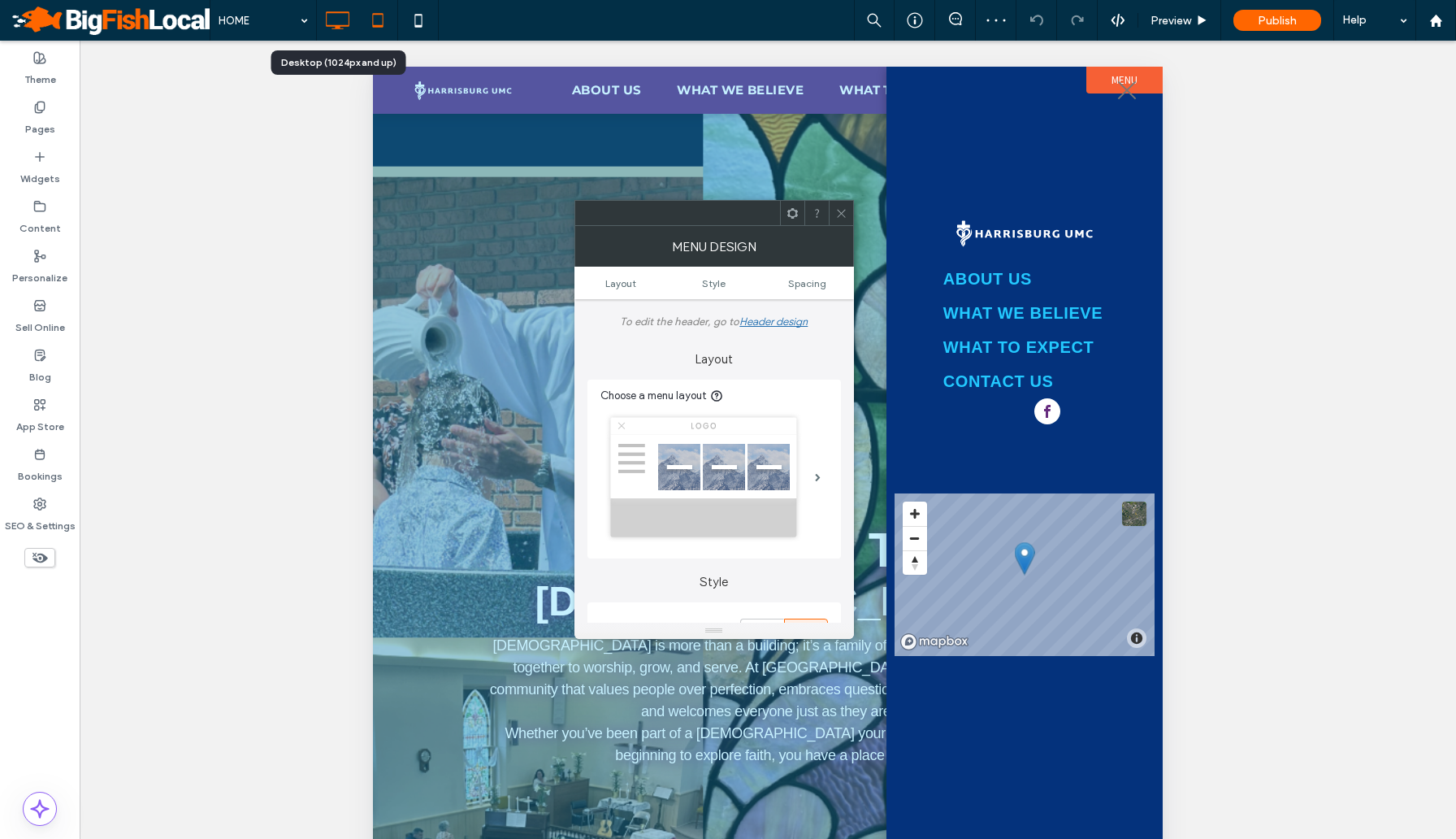
click at [329, 15] on icon at bounding box center [337, 20] width 32 height 32
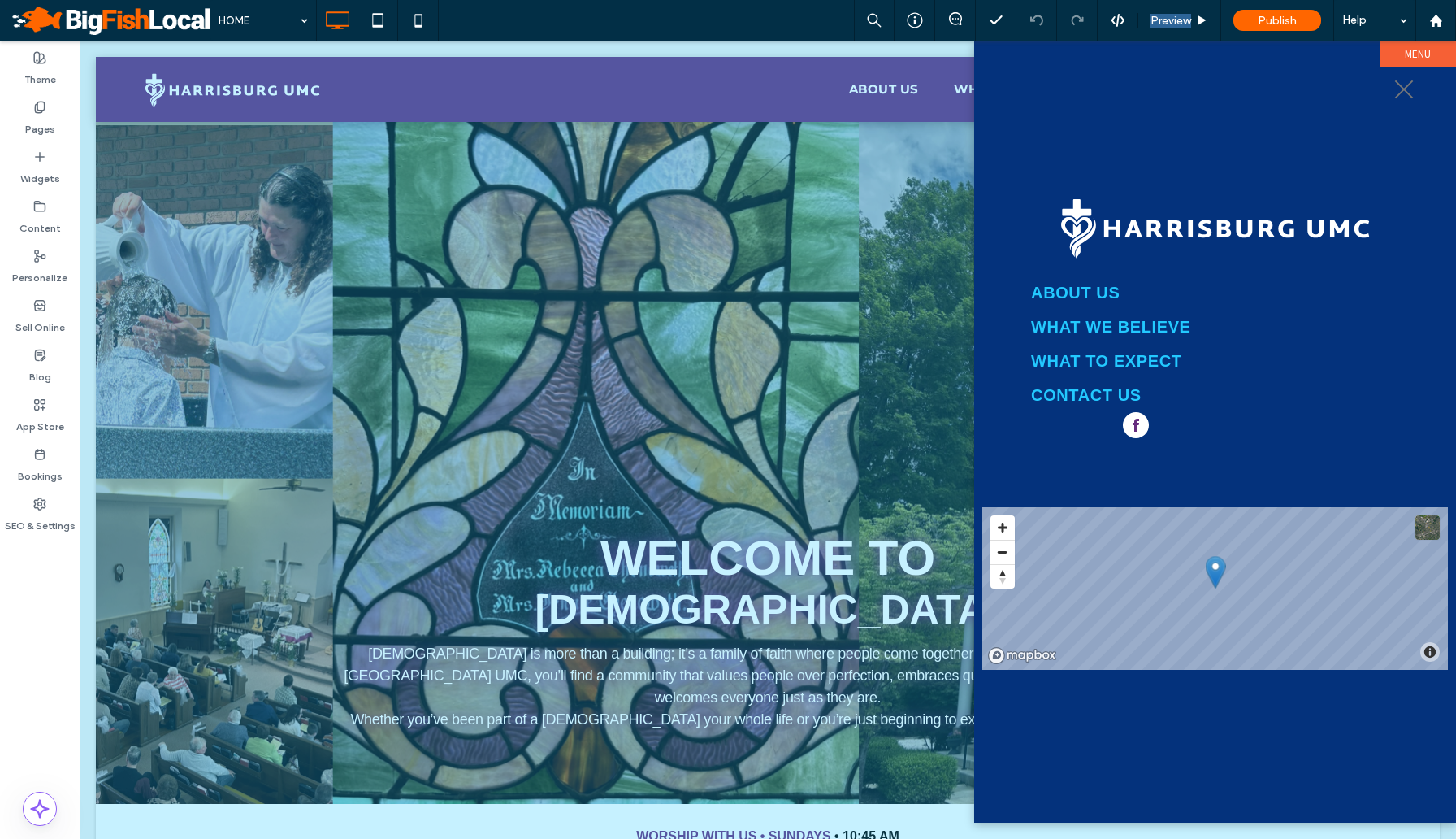
click at [1407, 94] on button "menu" at bounding box center [1404, 90] width 43 height 43
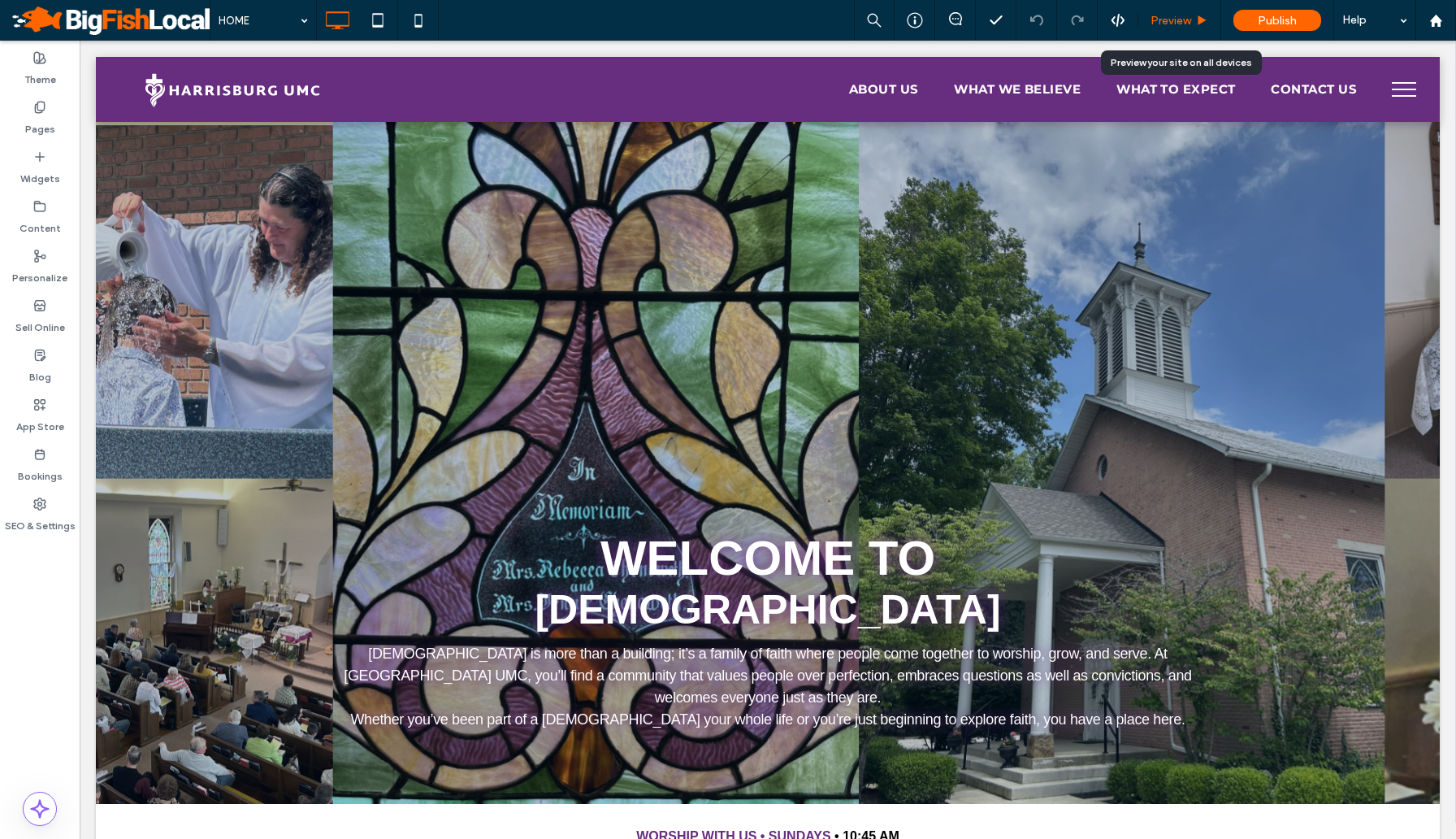
click at [1194, 26] on div "Preview" at bounding box center [1179, 20] width 82 height 14
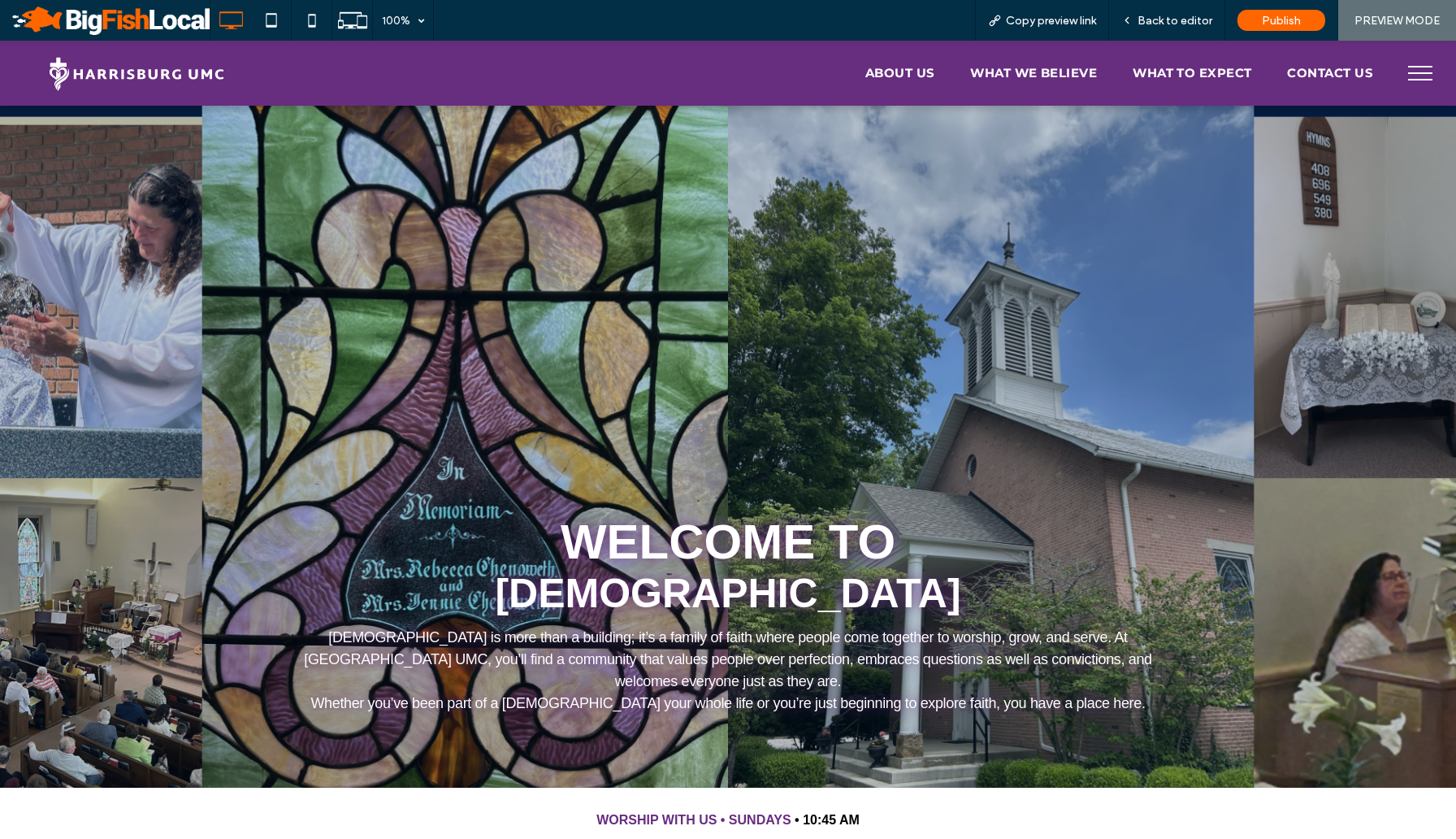
click at [1194, 26] on span "Back to editor" at bounding box center [1175, 20] width 75 height 14
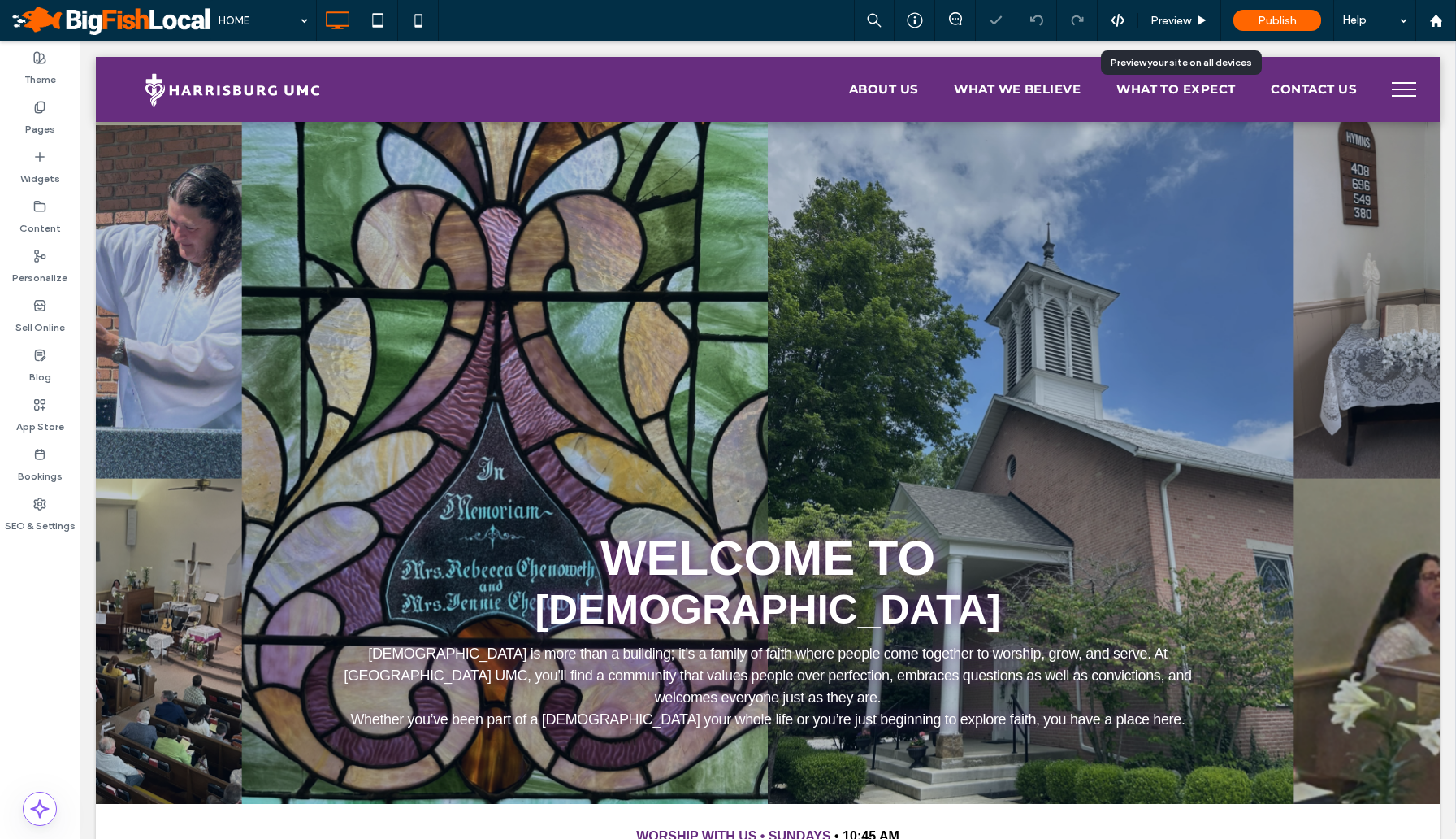
click at [1194, 26] on div "Preview" at bounding box center [1179, 20] width 82 height 14
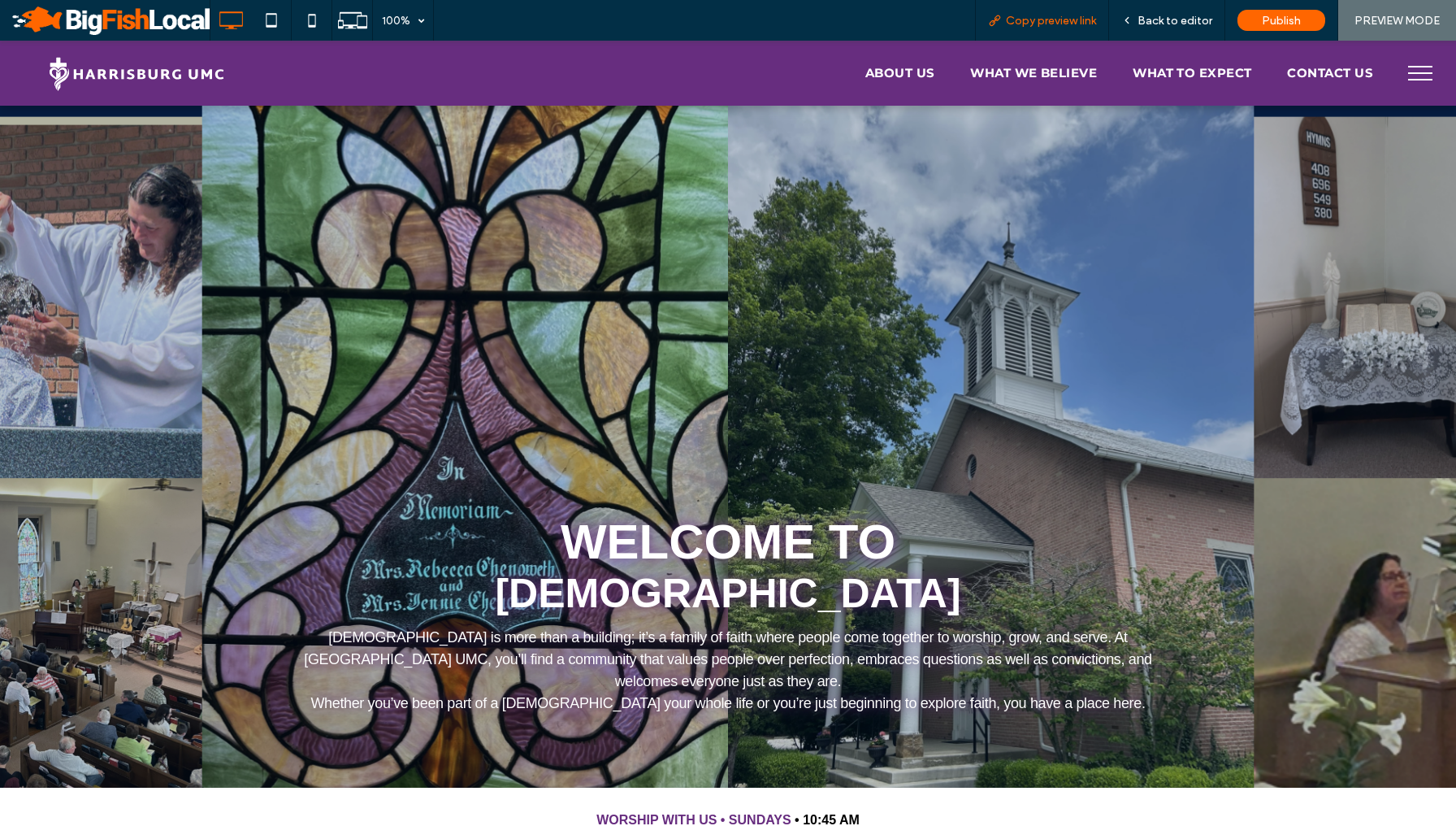
click at [1043, 20] on span "Copy preview link" at bounding box center [1051, 20] width 90 height 14
click at [1199, 20] on span "Back to editor" at bounding box center [1175, 20] width 75 height 14
